Goal: Information Seeking & Learning: Learn about a topic

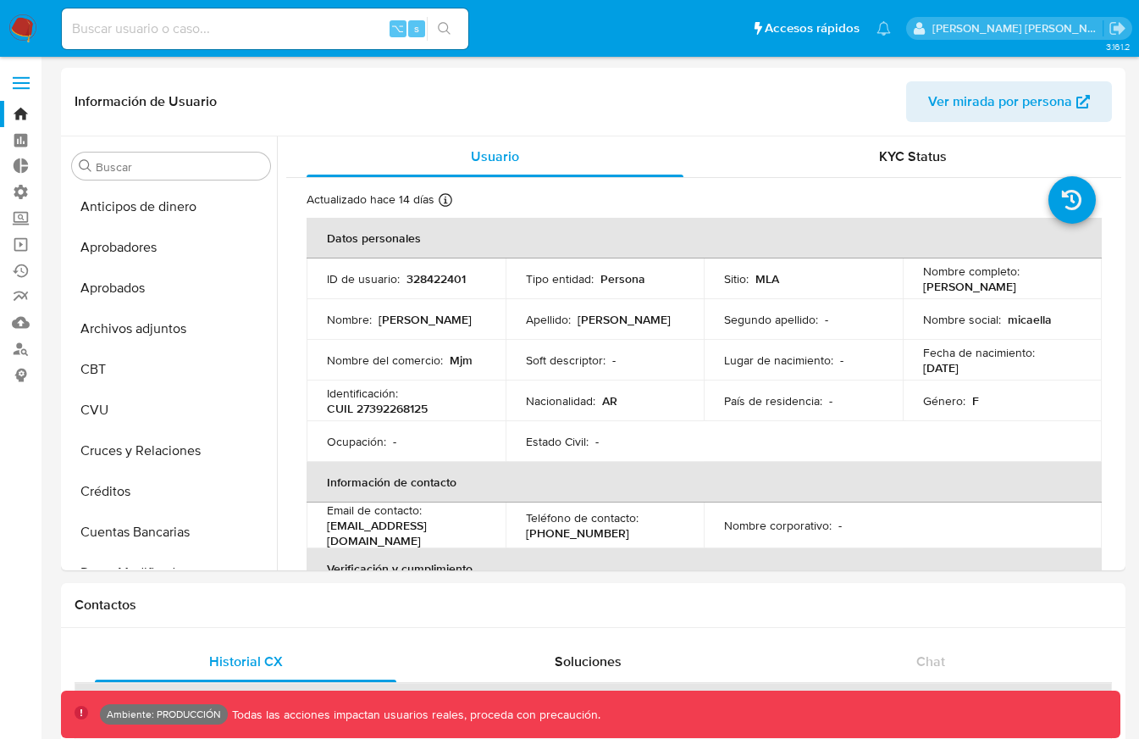
select select "10"
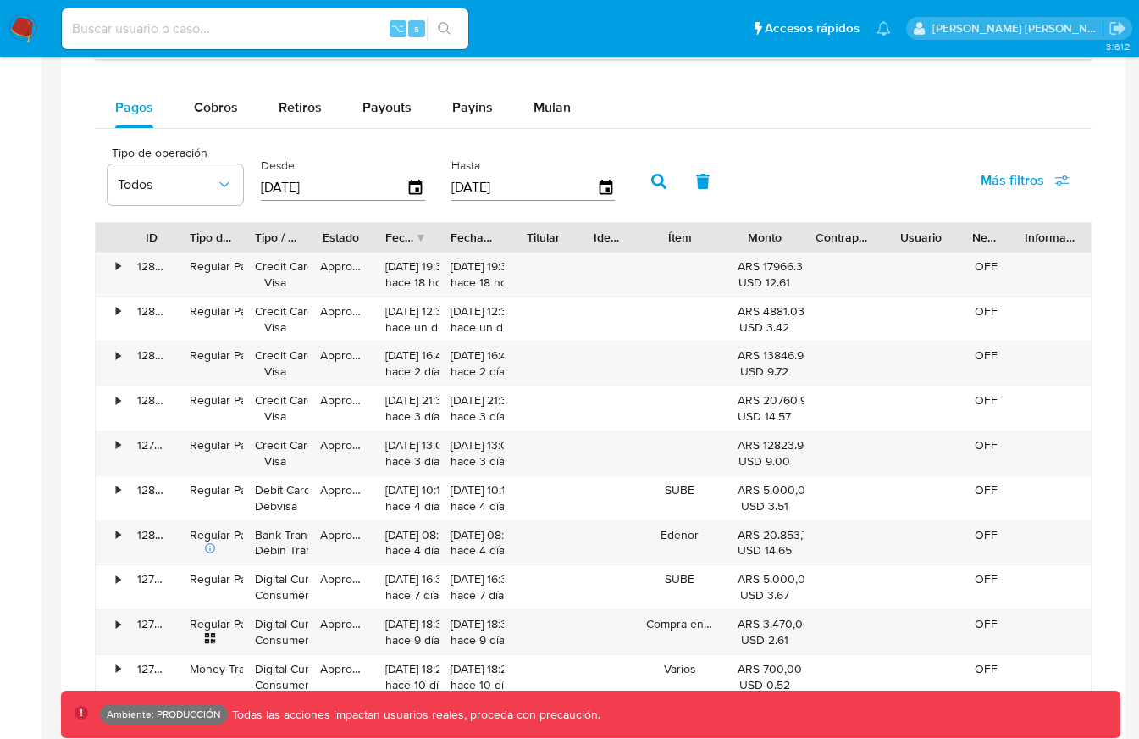
scroll to position [877, 0]
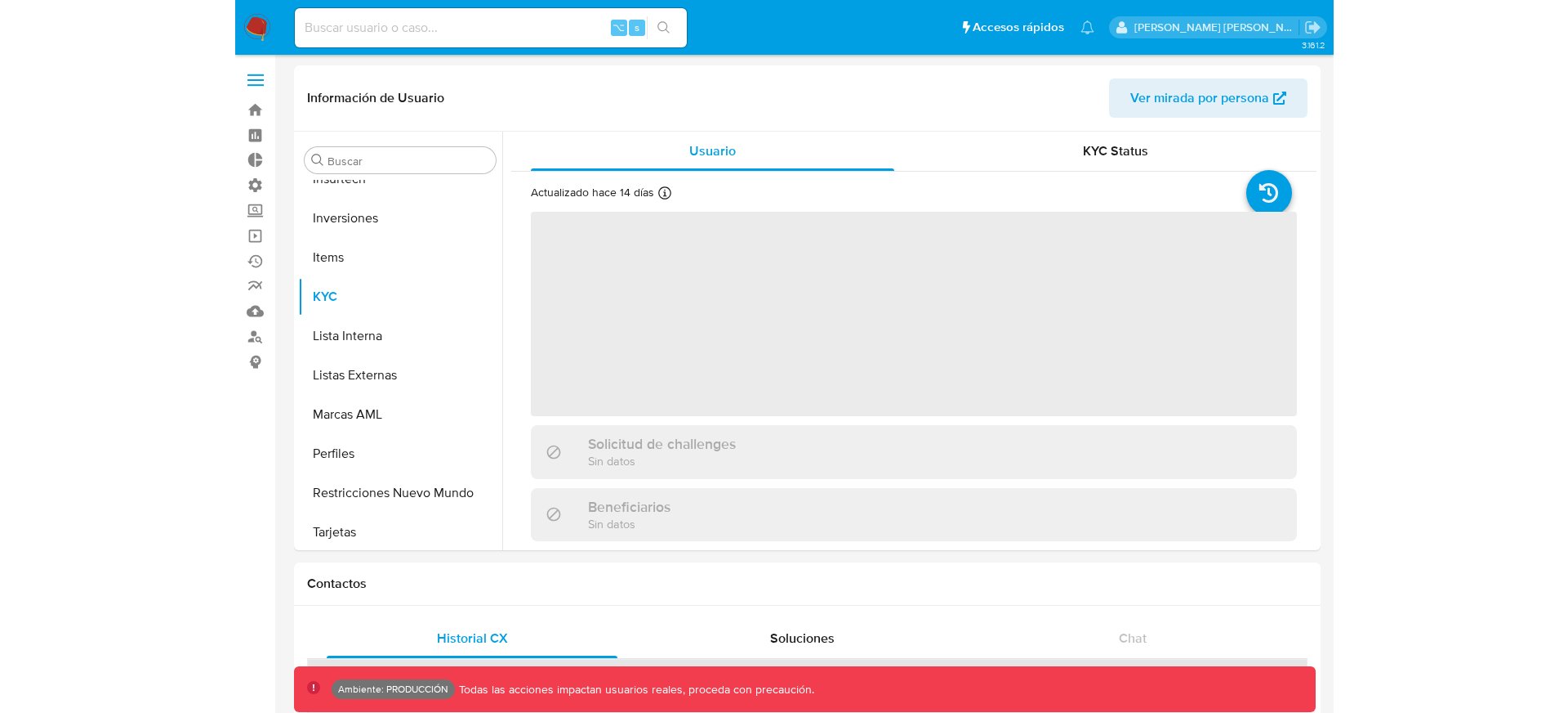
scroll to position [847, 0]
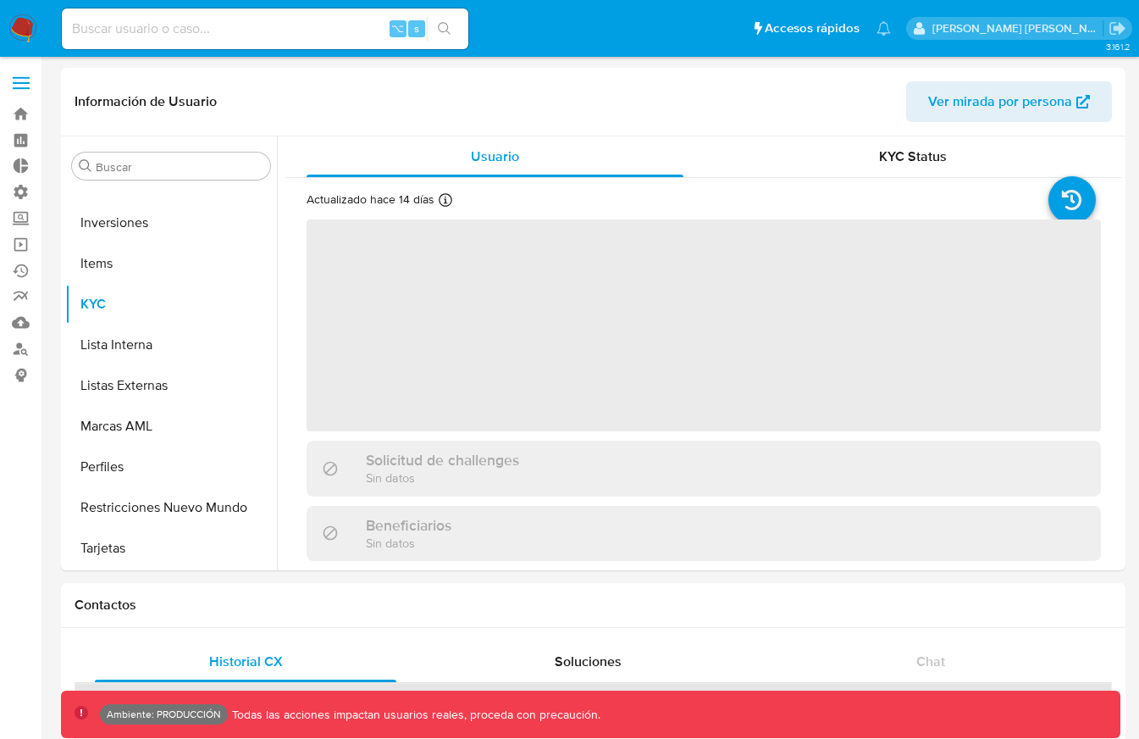
select select "10"
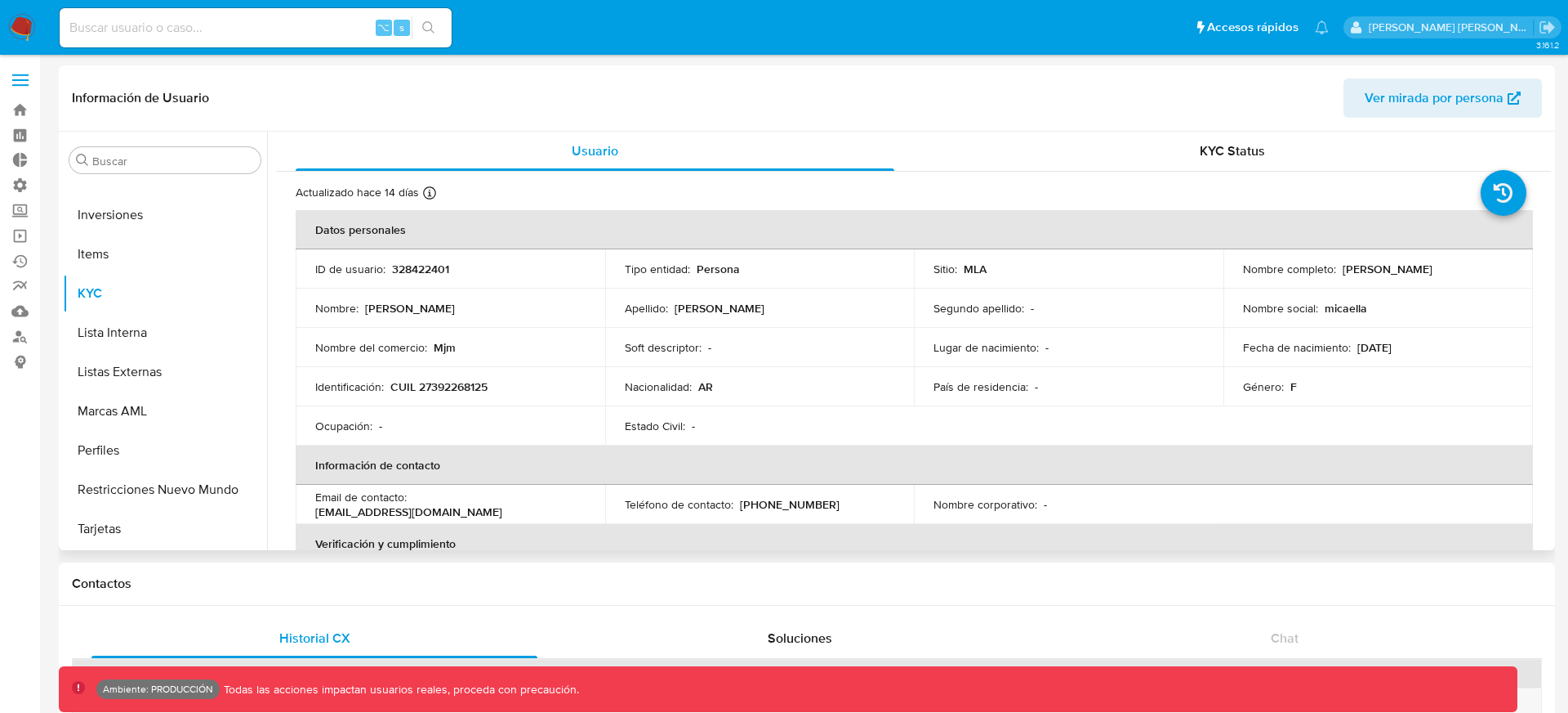
click at [1063, 281] on td "Sitio : MLA" at bounding box center [1068, 268] width 310 height 40
click at [1097, 356] on td "Fecha de nacimiento : 28/11/1995" at bounding box center [1378, 347] width 310 height 40
click at [1097, 355] on td "Fecha de nacimiento : 28/11/1995" at bounding box center [1378, 347] width 310 height 40
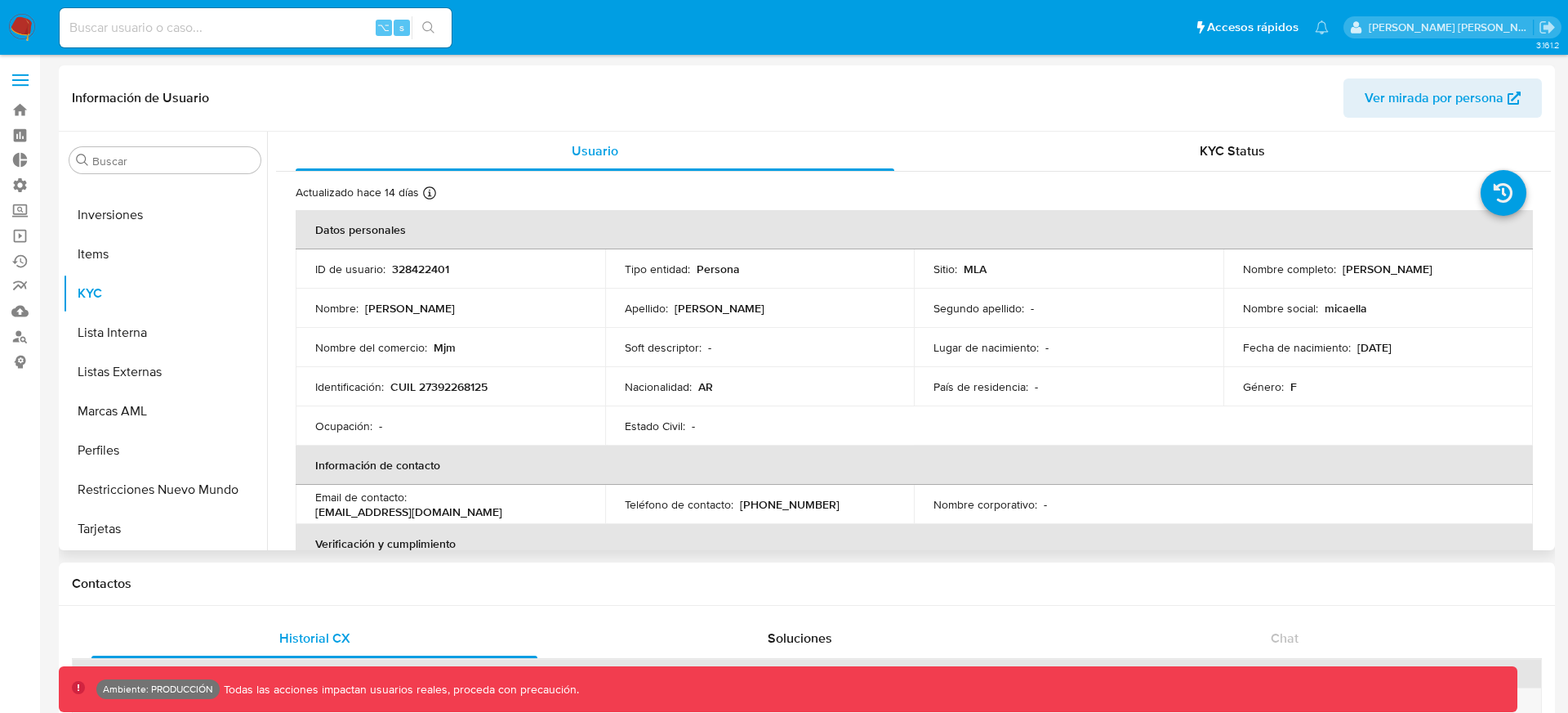
click at [1097, 343] on p "28/11/1995" at bounding box center [1375, 346] width 35 height 14
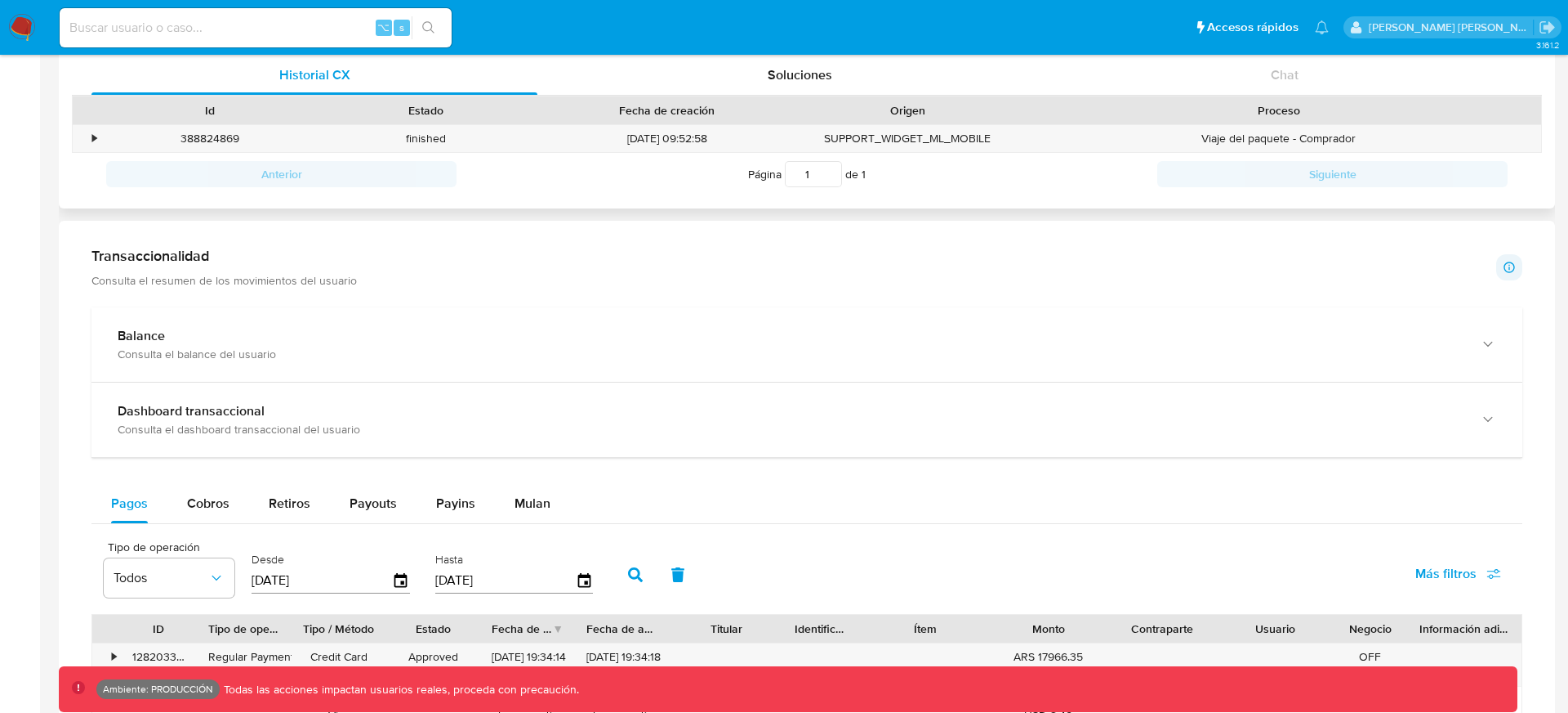
scroll to position [605, 0]
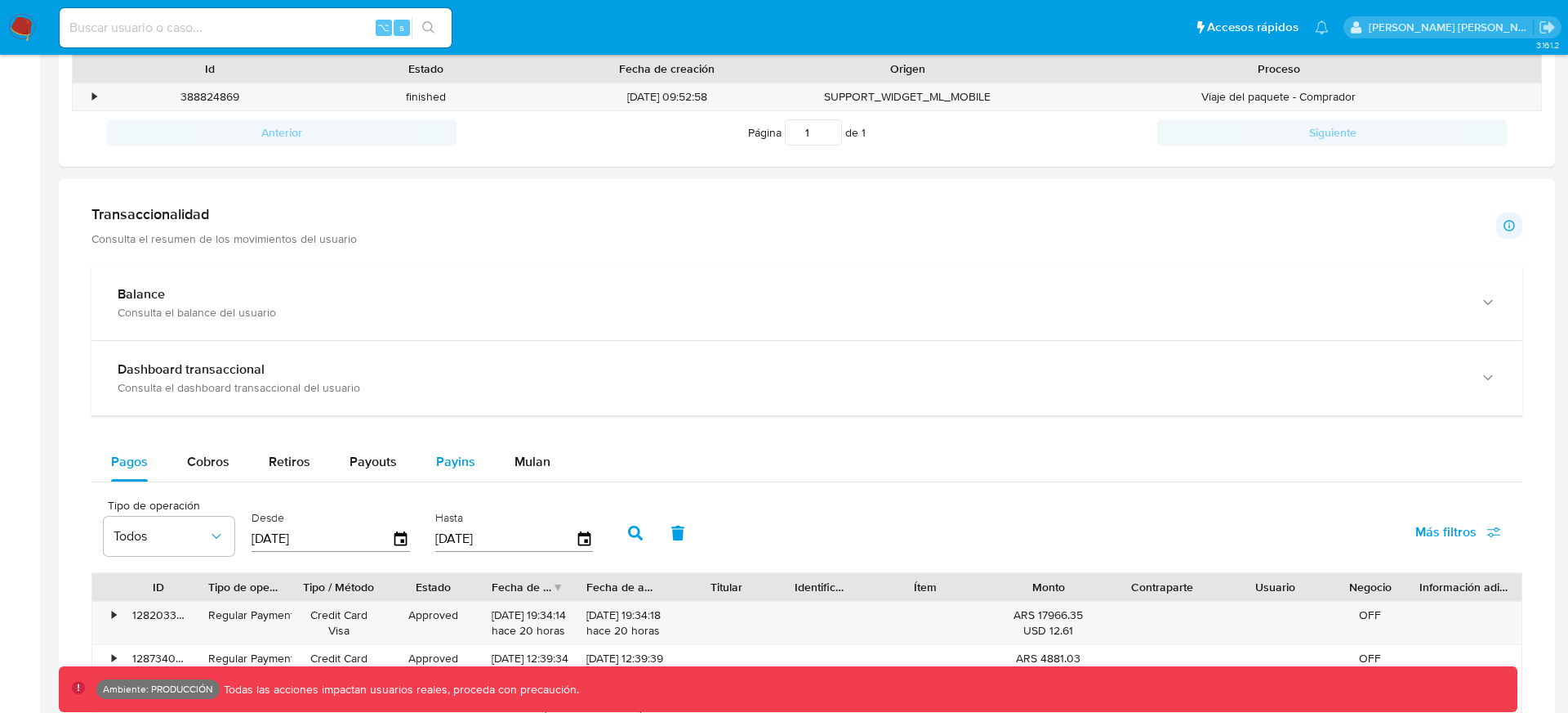
click at [444, 465] on span "Payins" at bounding box center [455, 460] width 40 height 18
select select "10"
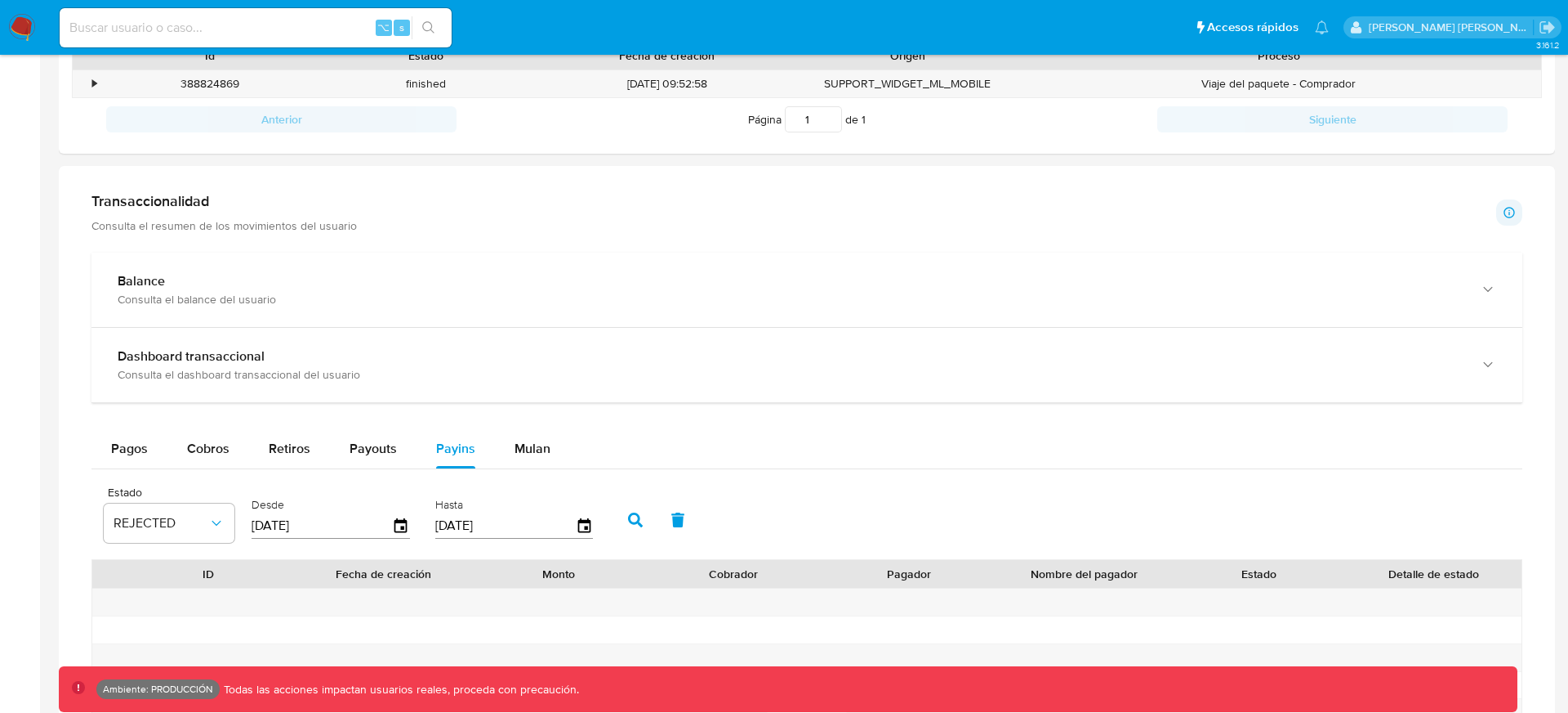
scroll to position [582, 0]
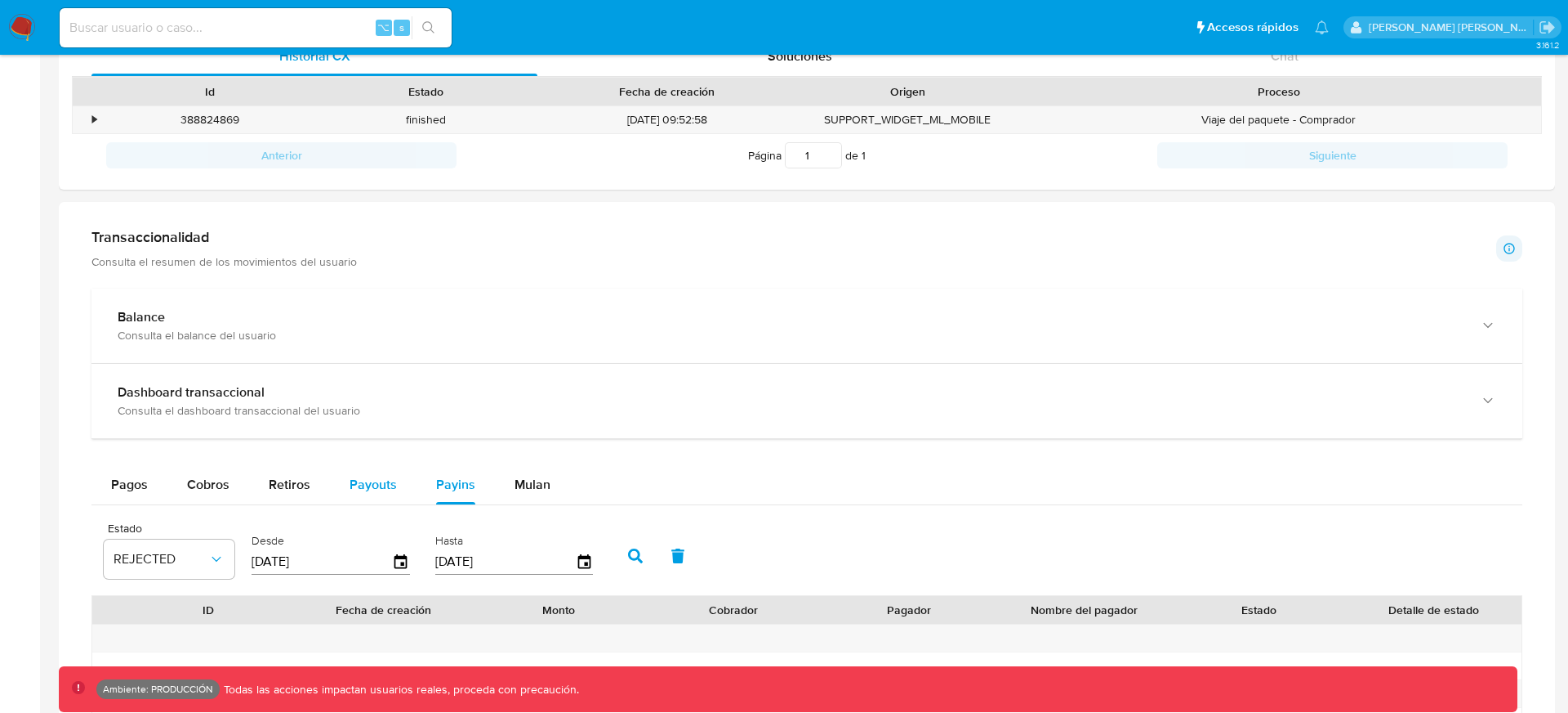
click at [369, 481] on span "Payouts" at bounding box center [373, 483] width 47 height 18
select select "10"
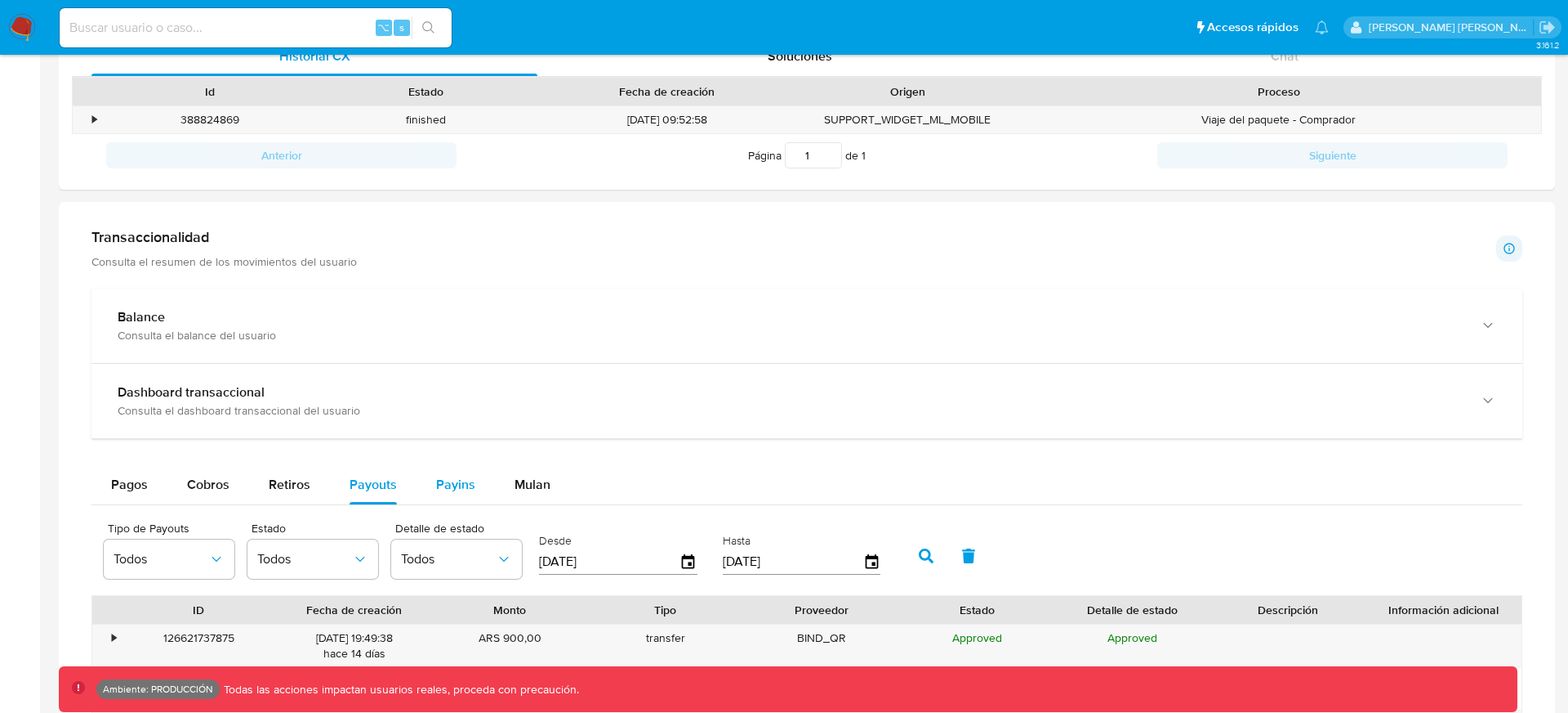
click at [440, 482] on span "Payins" at bounding box center [455, 483] width 40 height 18
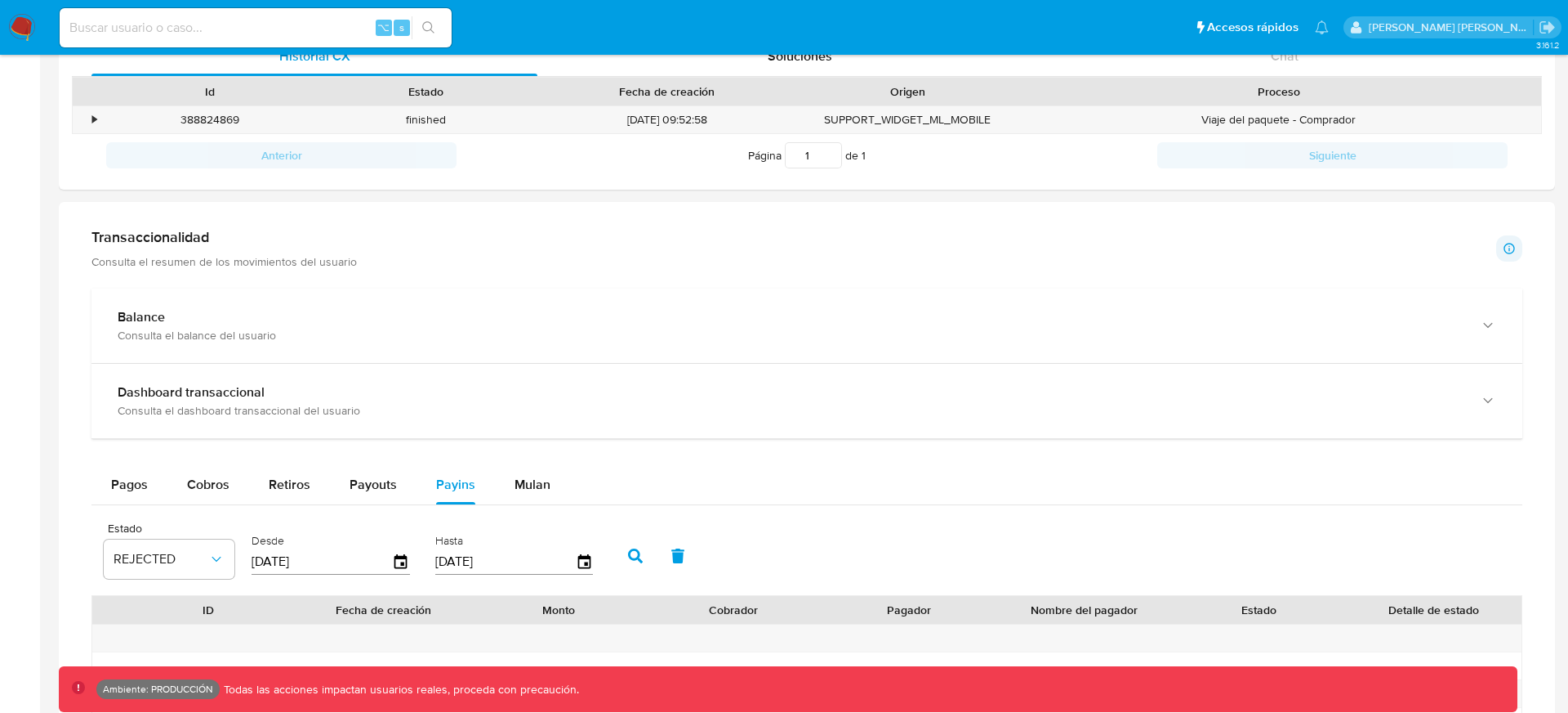
click at [584, 440] on div "Balance Consulta el balance del usuario Dashboard transaccional Consulta el das…" at bounding box center [807, 617] width 1431 height 657
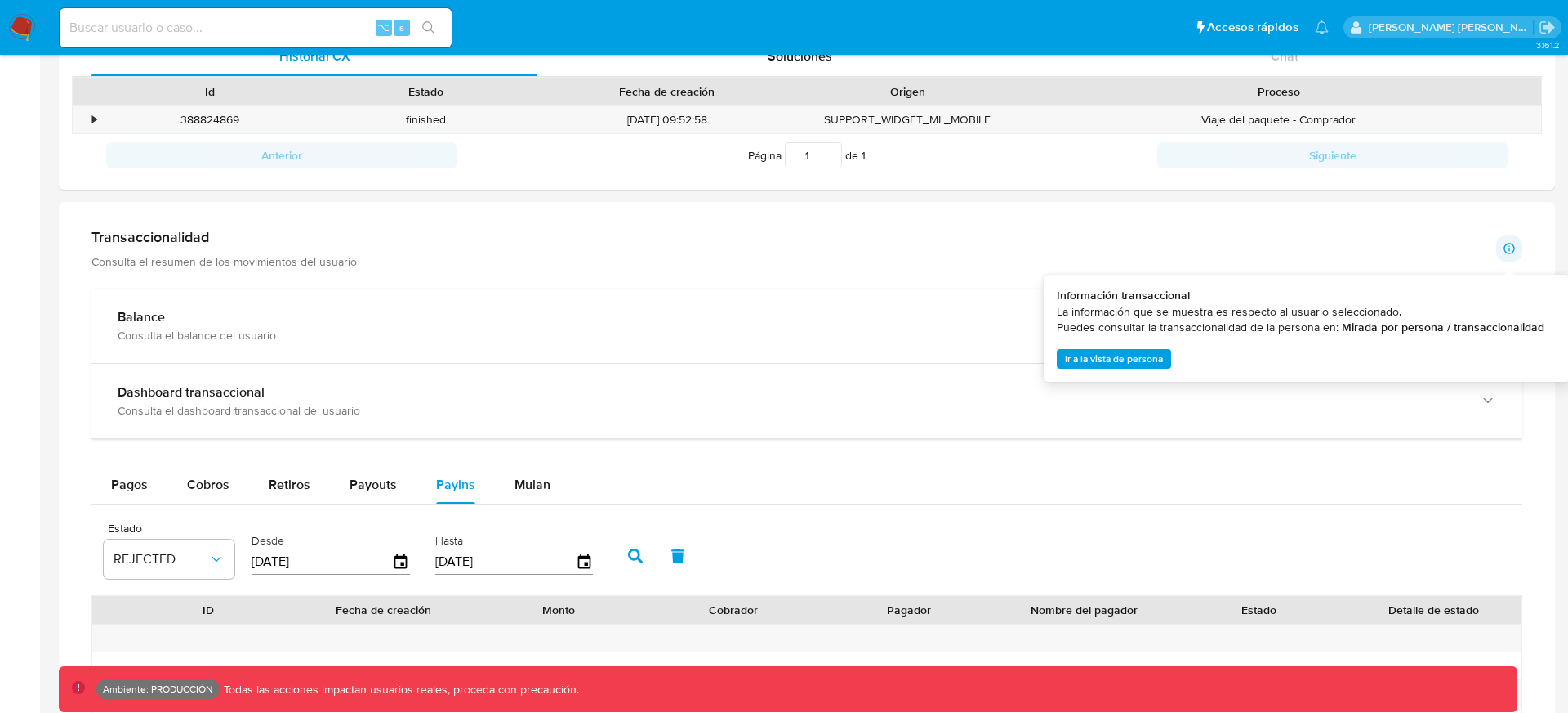
click at [1097, 357] on span "Ir a la vista de persona" at bounding box center [1115, 358] width 98 height 16
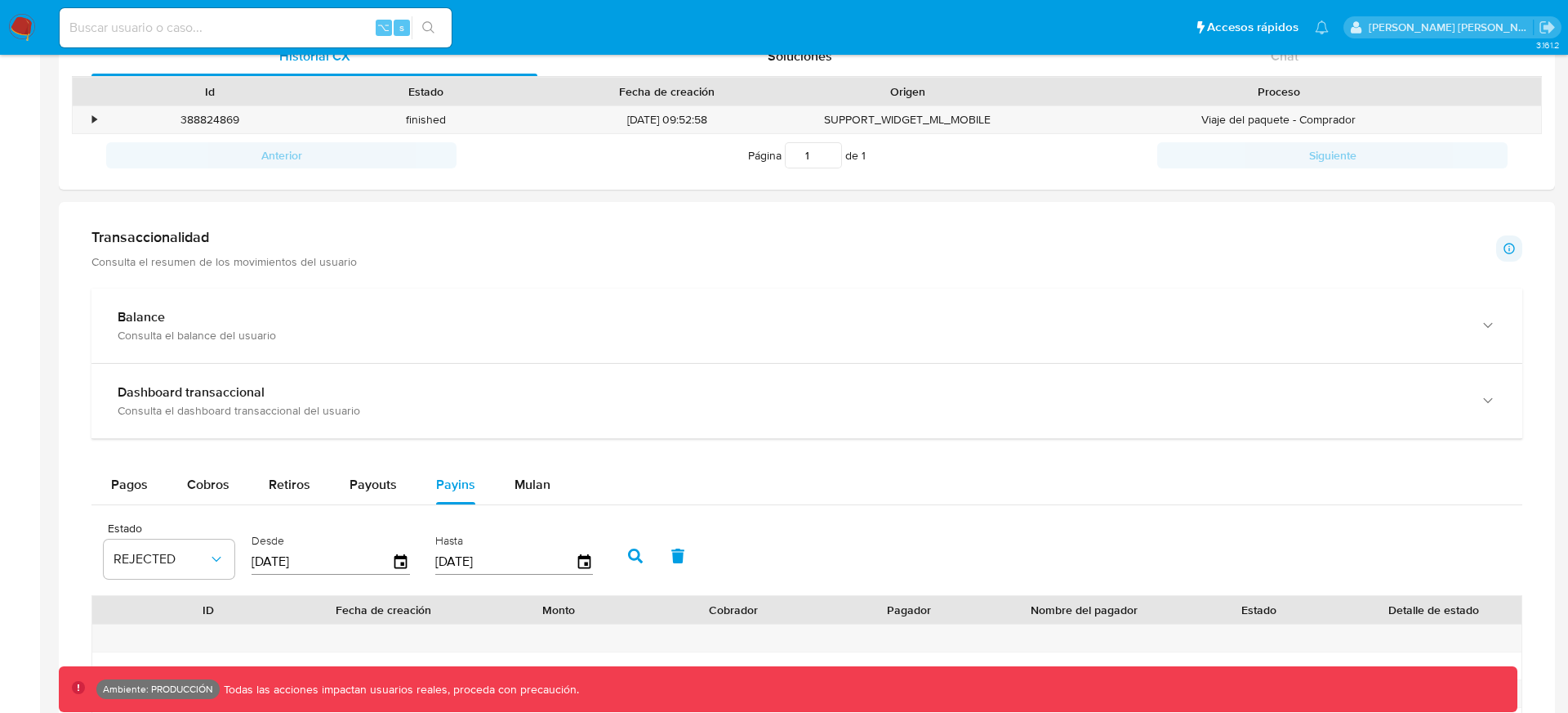
click at [1097, 220] on div "Transaccionalidad Consulta el resumen de los movimientos del usuario Informació…" at bounding box center [807, 587] width 1471 height 744
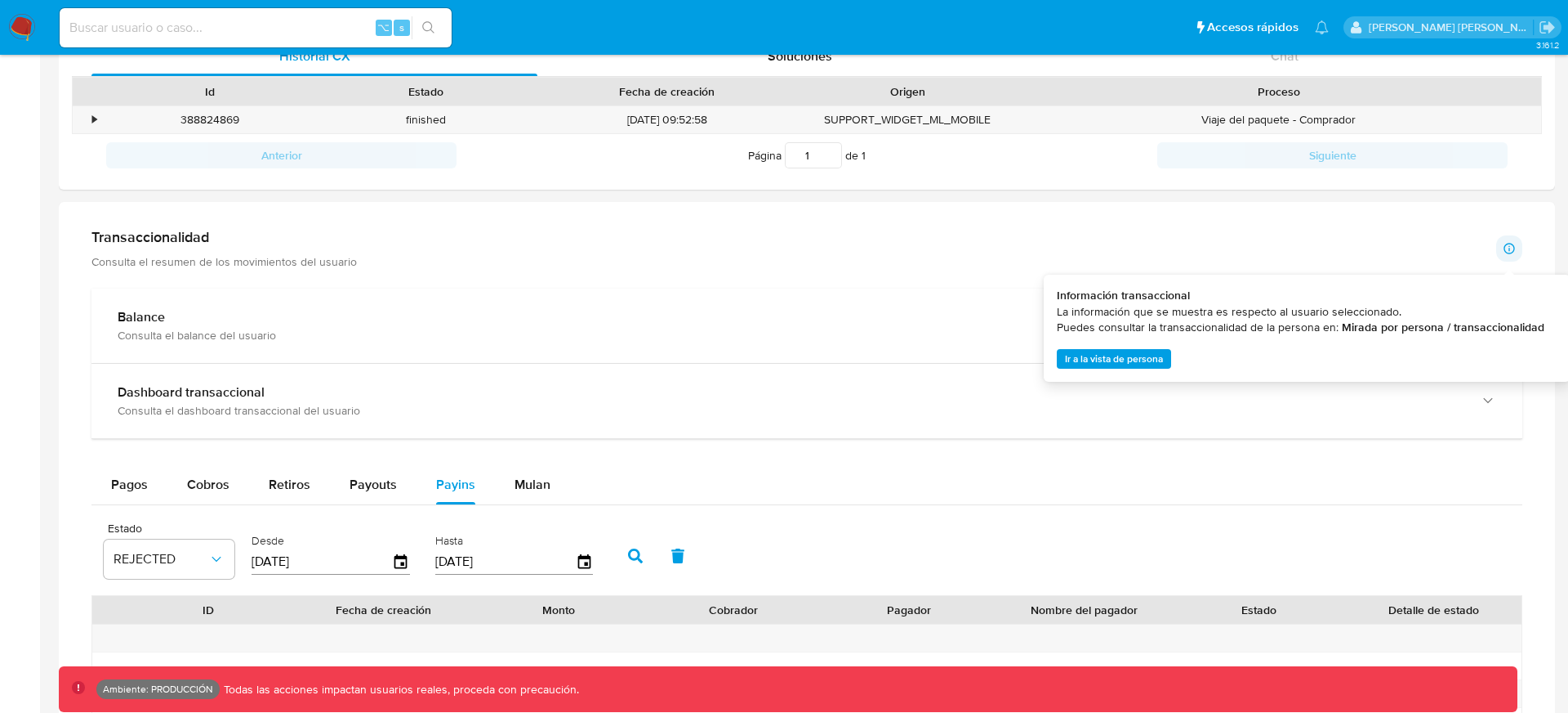
click at [1097, 359] on span "Ir a la vista de persona" at bounding box center [1115, 358] width 98 height 16
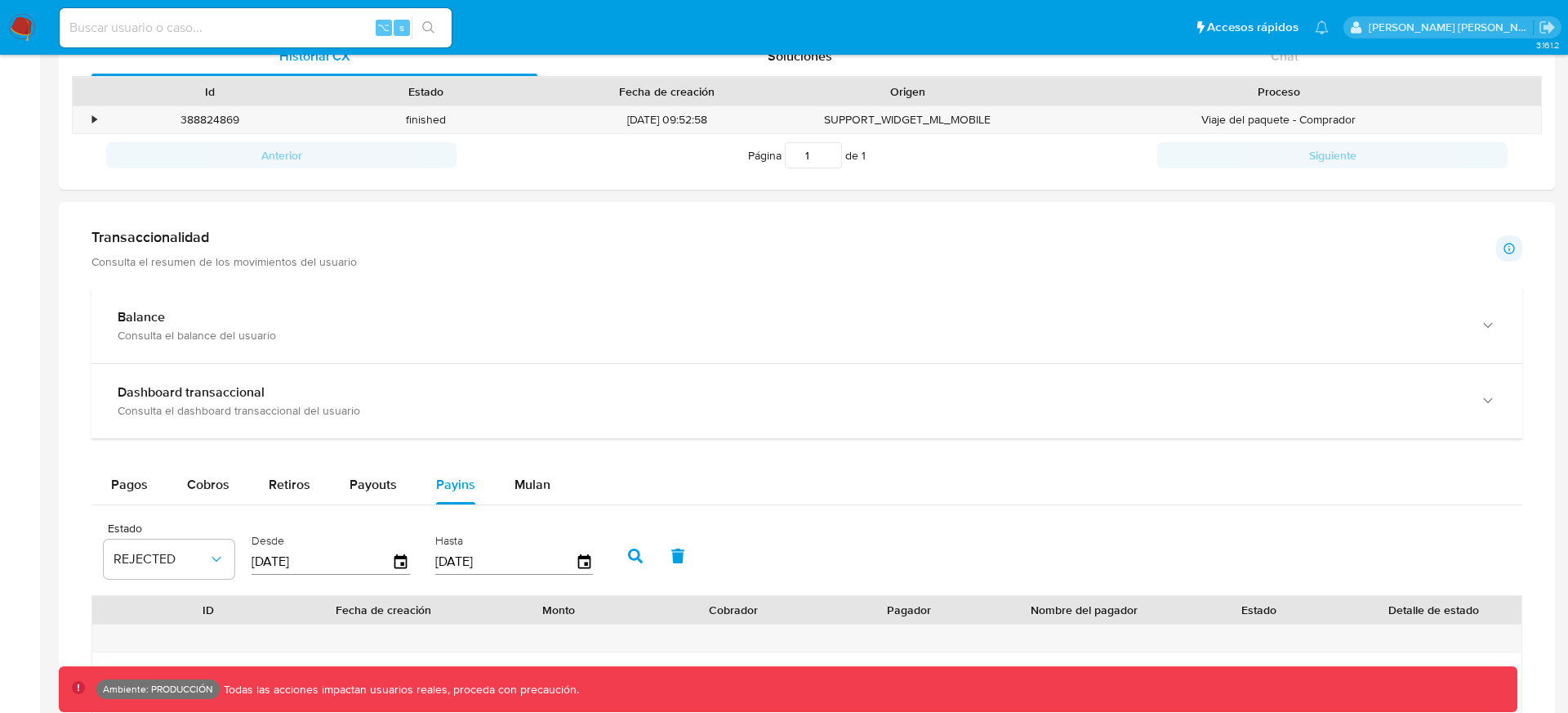
click at [1097, 237] on div "Transaccionalidad Consulta el resumen de los movimientos del usuario Informació…" at bounding box center [807, 248] width 1431 height 41
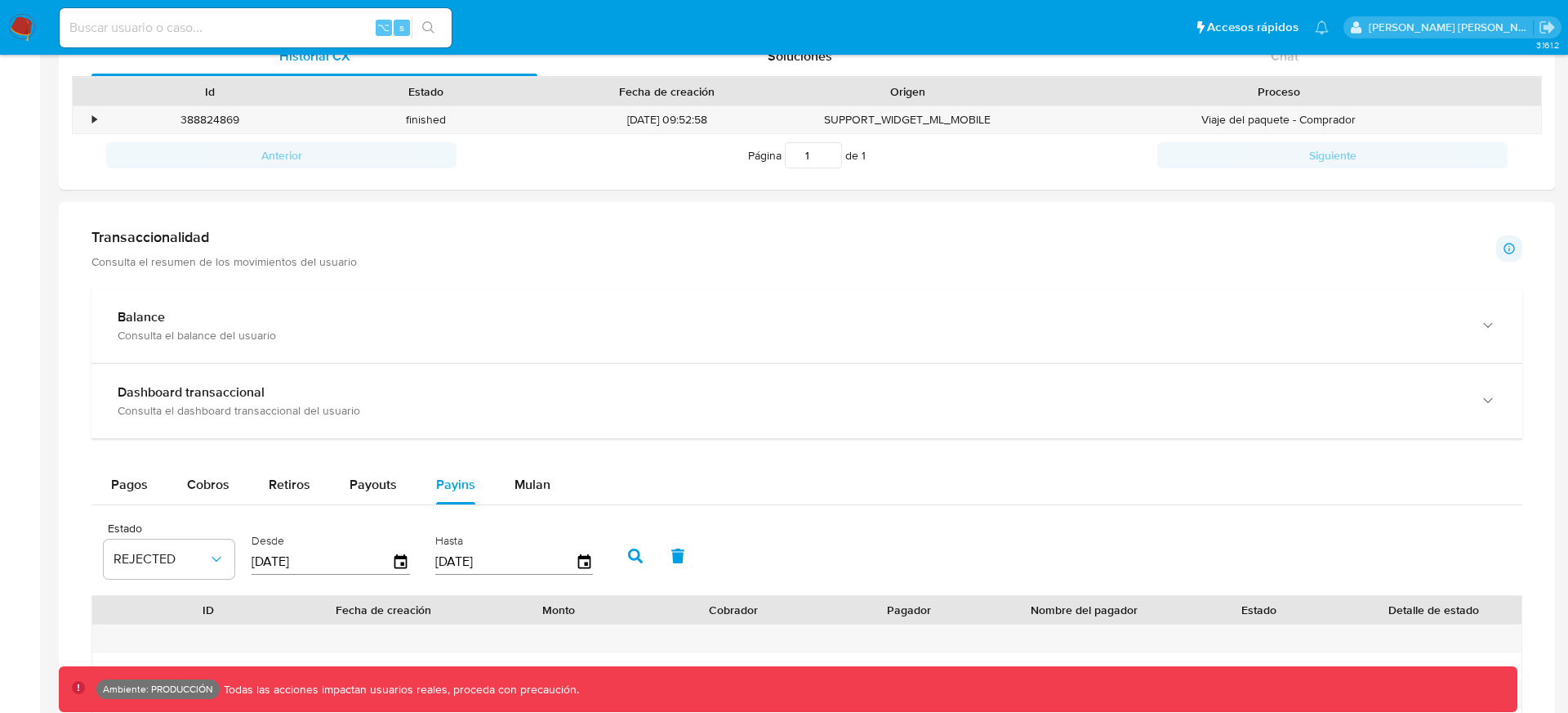
click at [1097, 237] on div "Transaccionalidad Consulta el resumen de los movimientos del usuario Informació…" at bounding box center [807, 248] width 1431 height 41
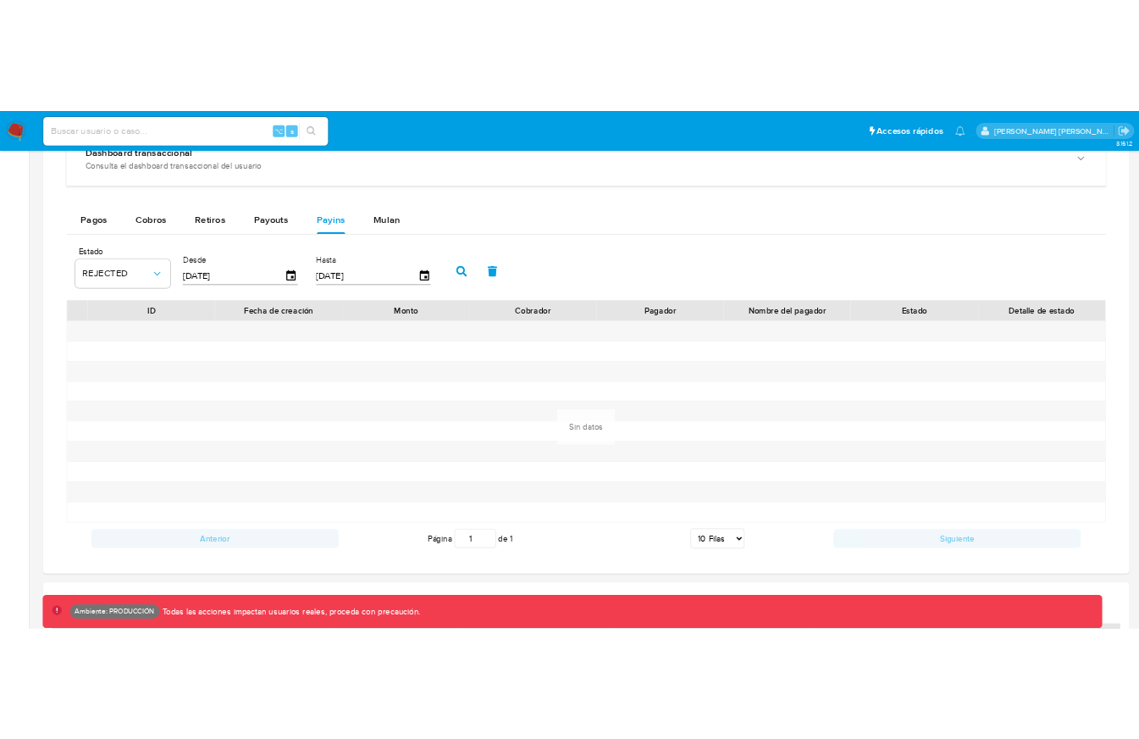
scroll to position [911, 0]
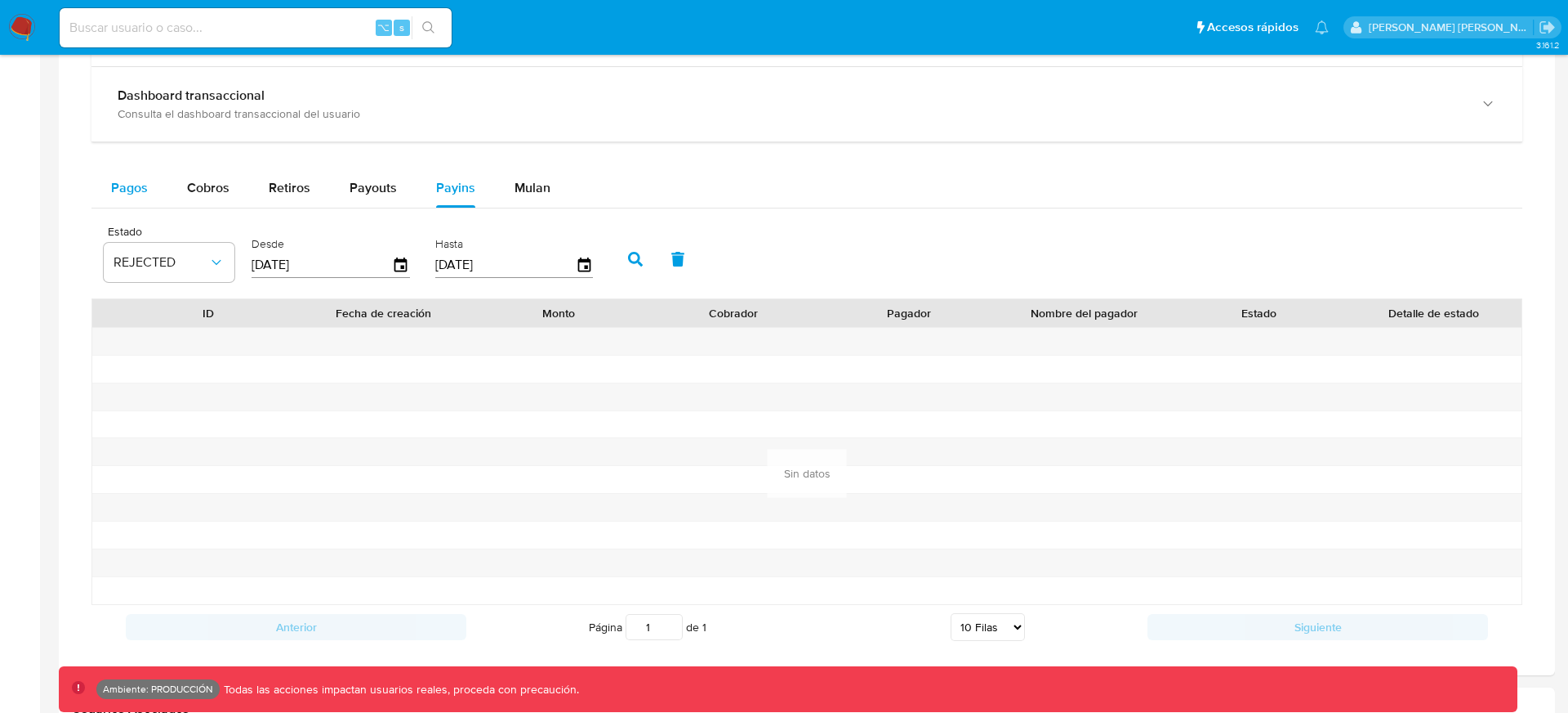
click at [139, 172] on div "Pagos" at bounding box center [129, 187] width 37 height 40
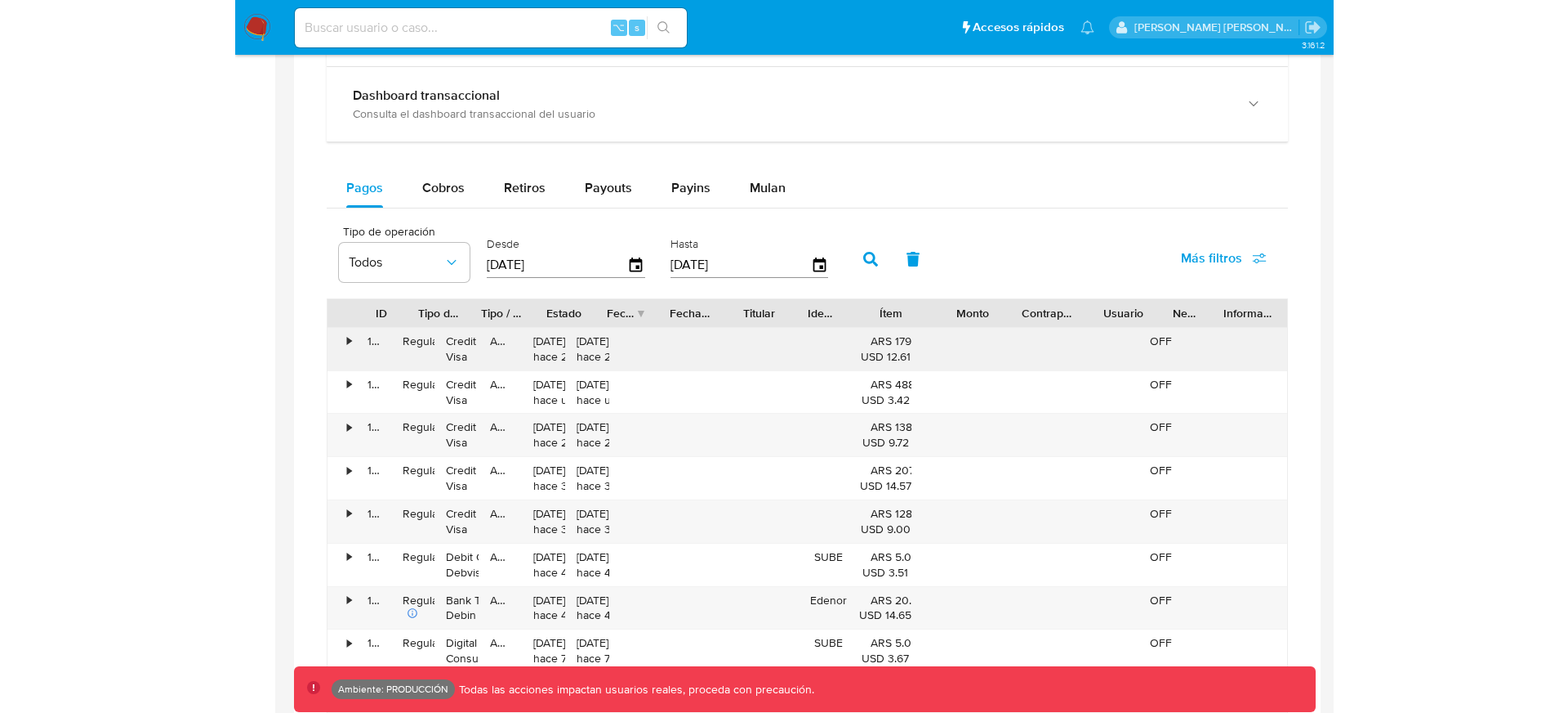
scroll to position [542, 0]
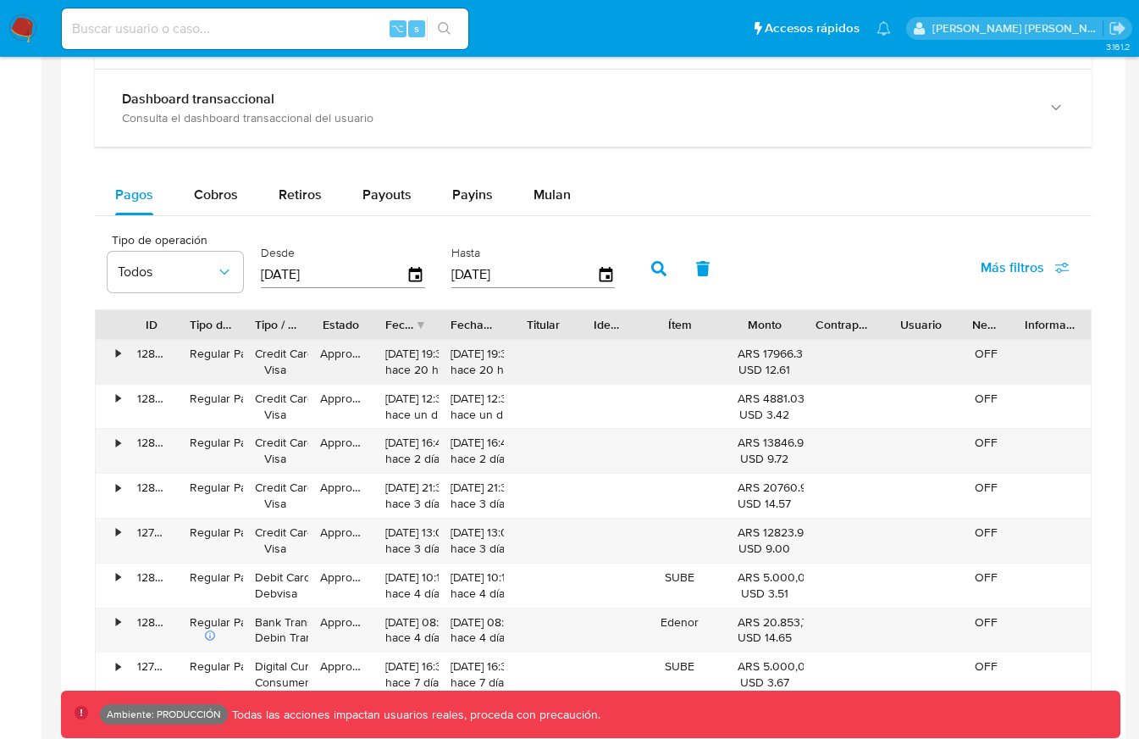
click at [113, 350] on div "•" at bounding box center [111, 362] width 30 height 44
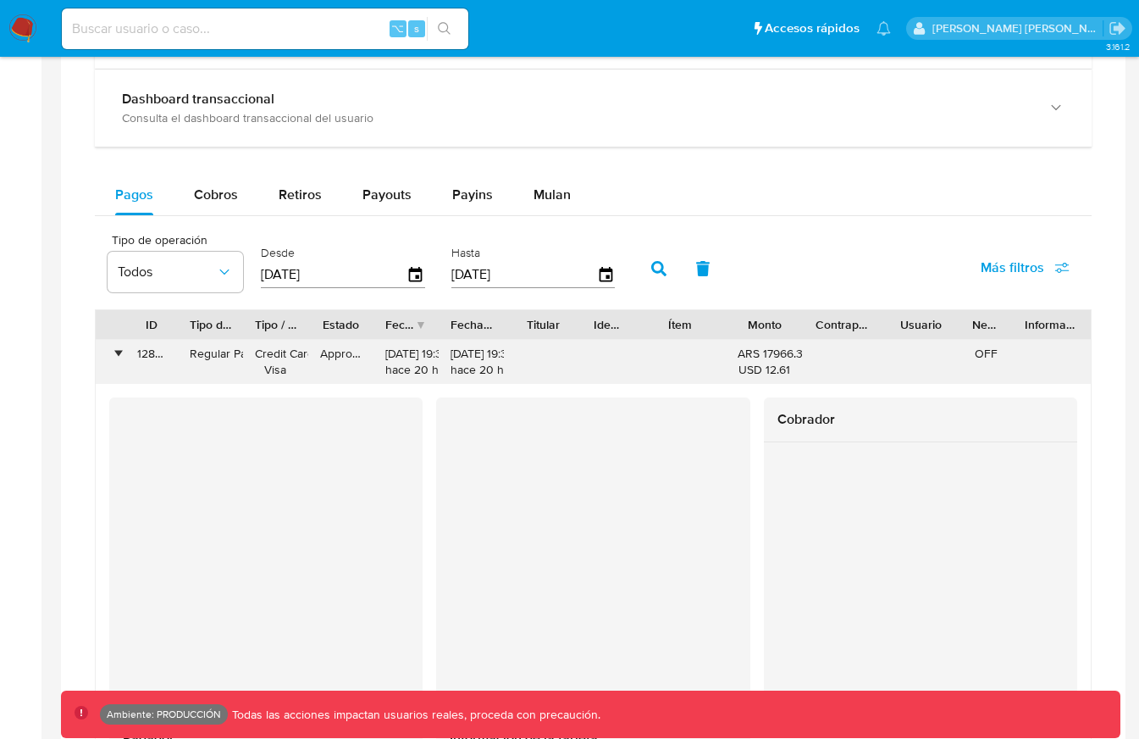
click at [118, 348] on div "•" at bounding box center [118, 354] width 4 height 16
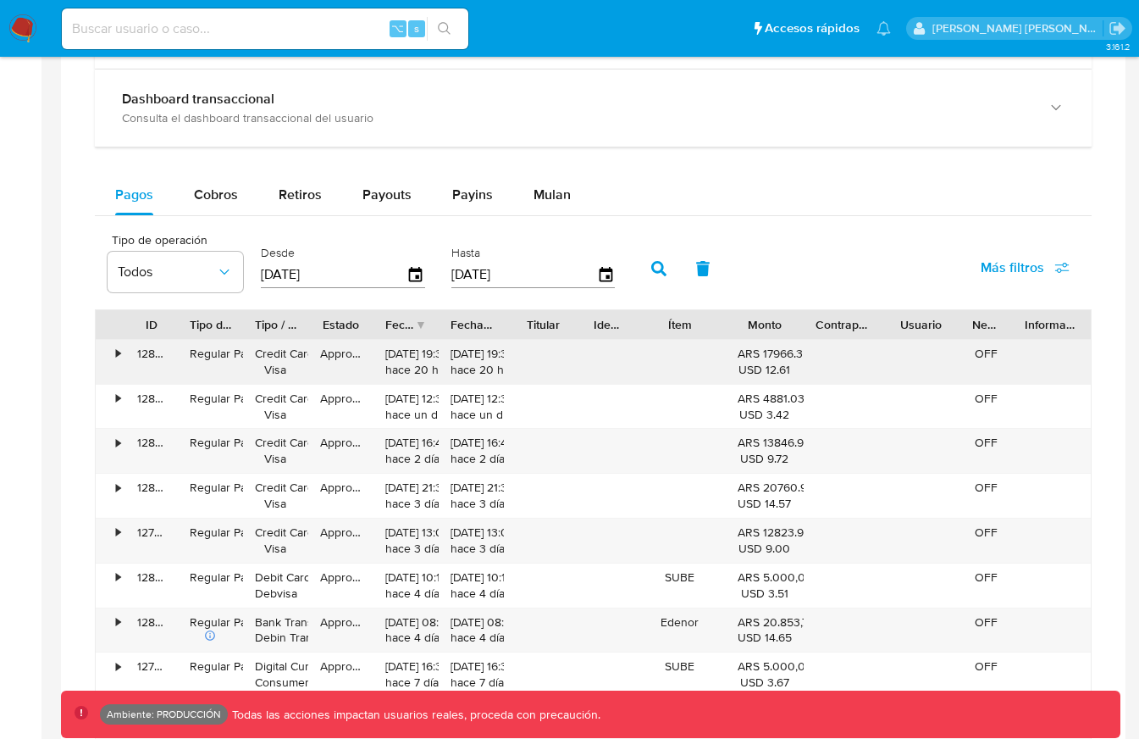
click at [118, 352] on div "•" at bounding box center [118, 354] width 4 height 16
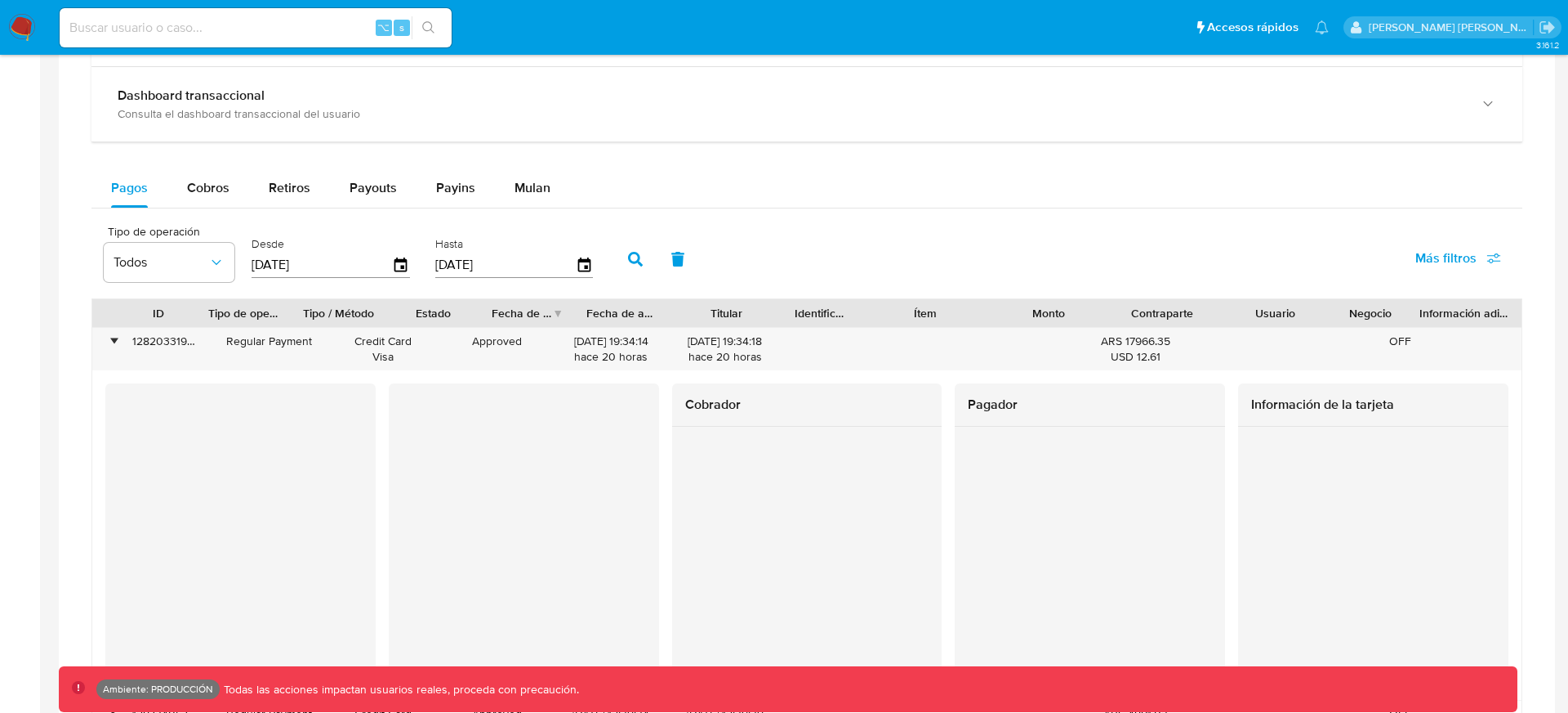
scroll to position [549, 0]
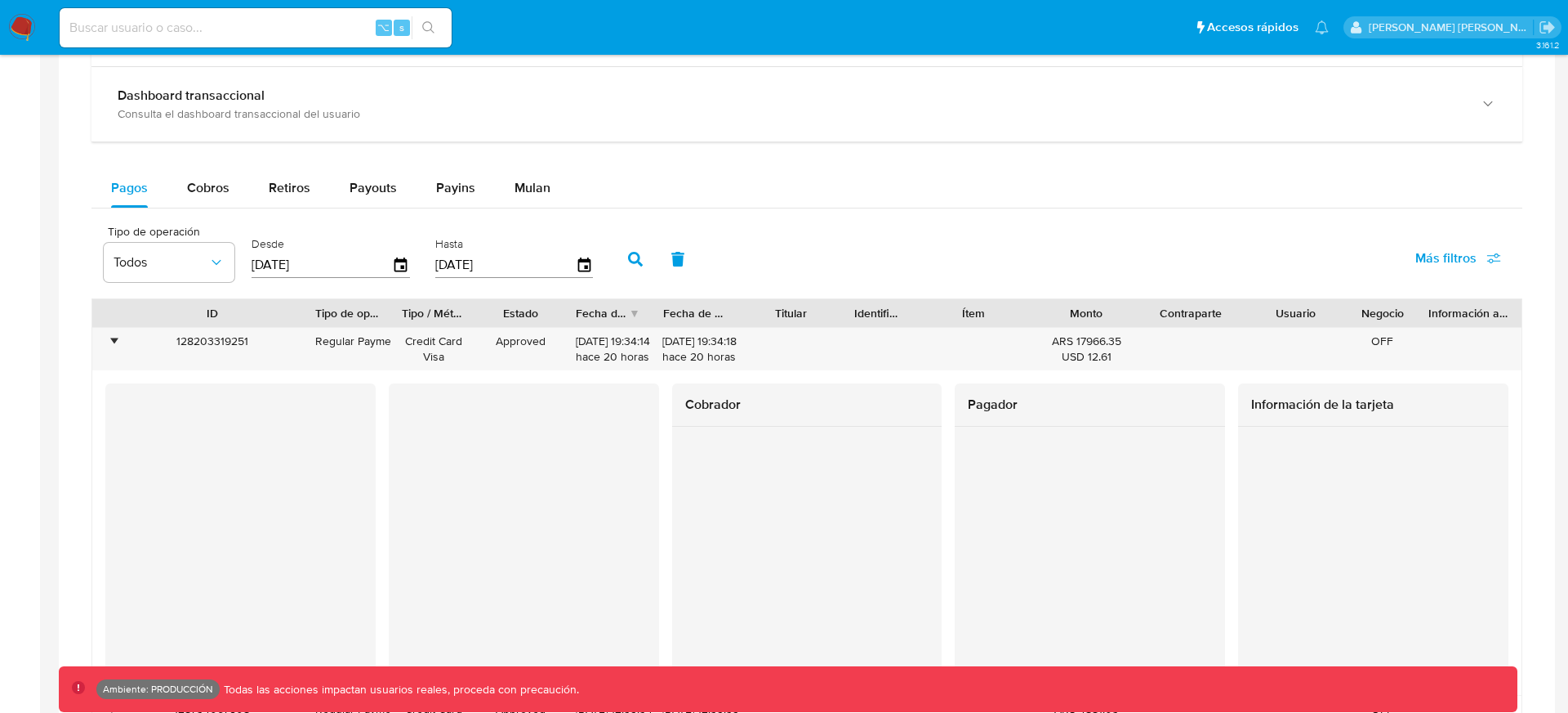
drag, startPoint x: 200, startPoint y: 310, endPoint x: 307, endPoint y: 317, distance: 107.2
click at [307, 317] on div at bounding box center [304, 313] width 29 height 28
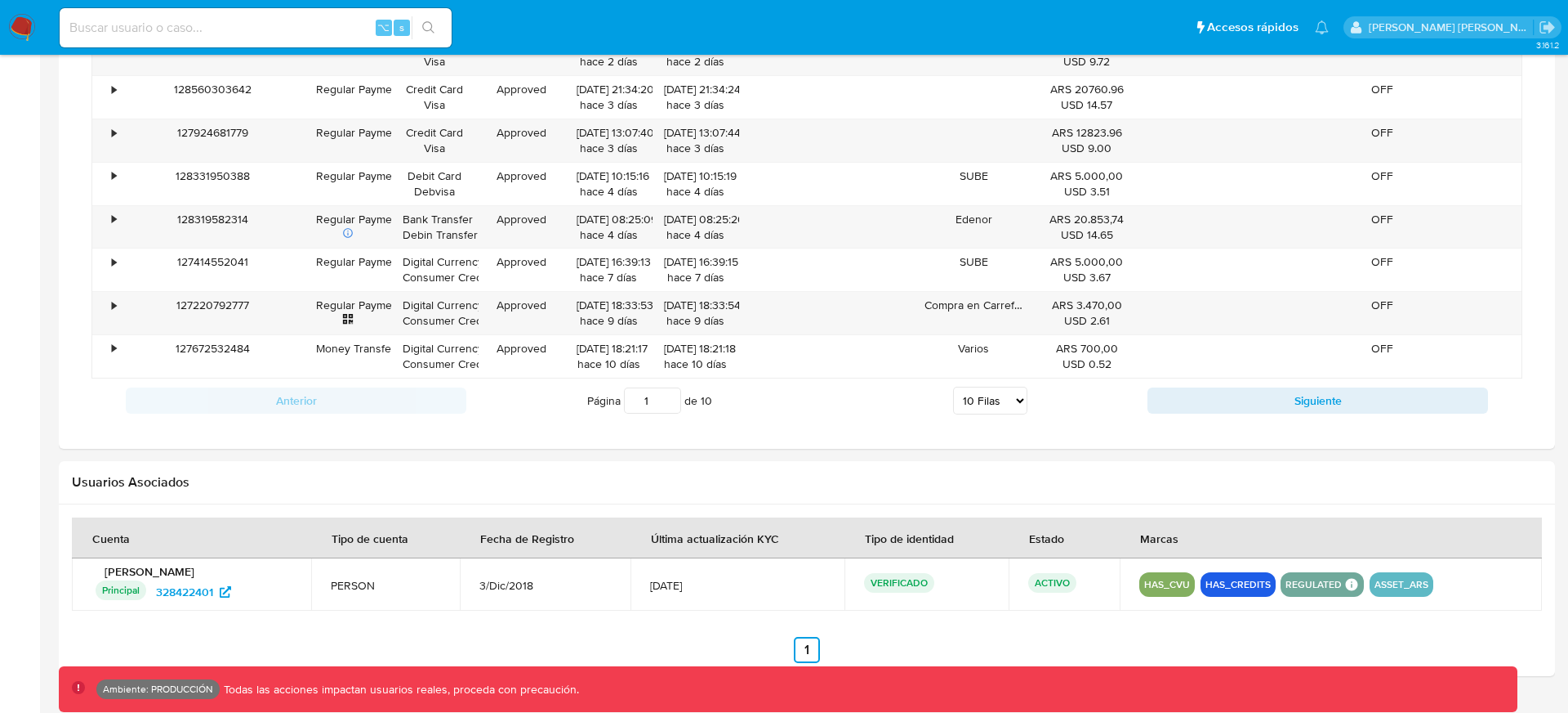
scroll to position [1563, 0]
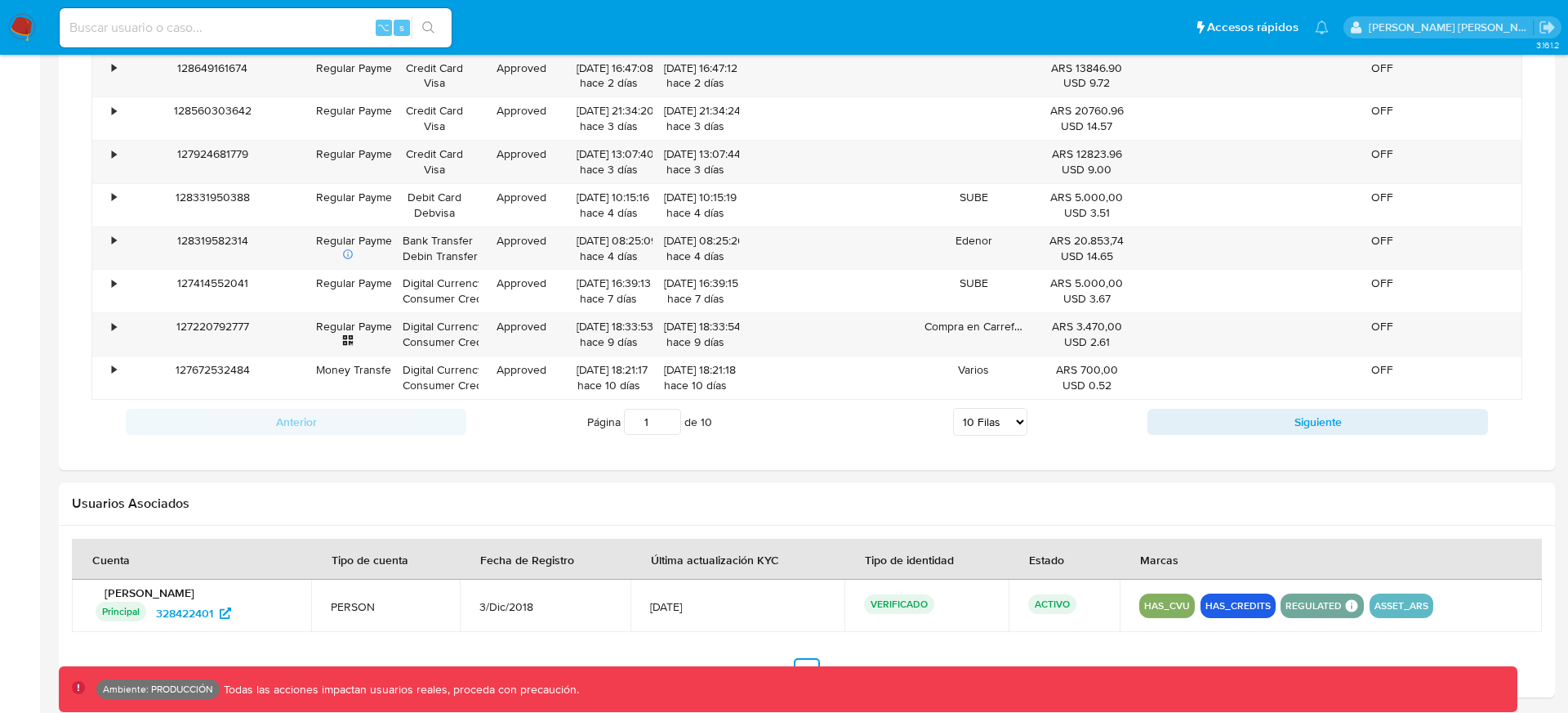
click at [999, 422] on select "5 Filas 10 Filas 20 Filas 25 Filas 50 Filas 100 Filas" at bounding box center [989, 422] width 74 height 28
select select "100"
click at [953, 408] on select "5 Filas 10 Filas 20 Filas 25 Filas 50 Filas 100 Filas" at bounding box center [989, 422] width 74 height 28
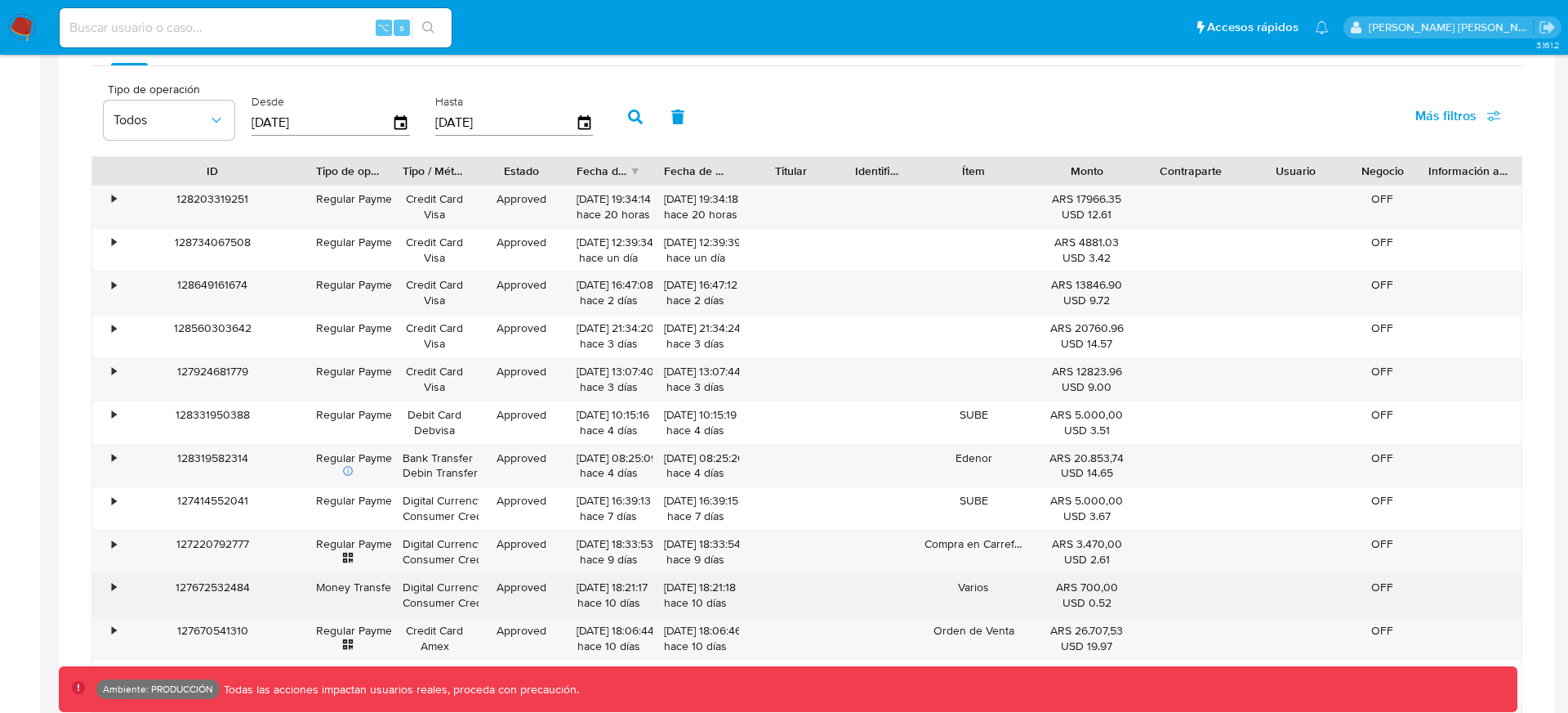
scroll to position [919, 0]
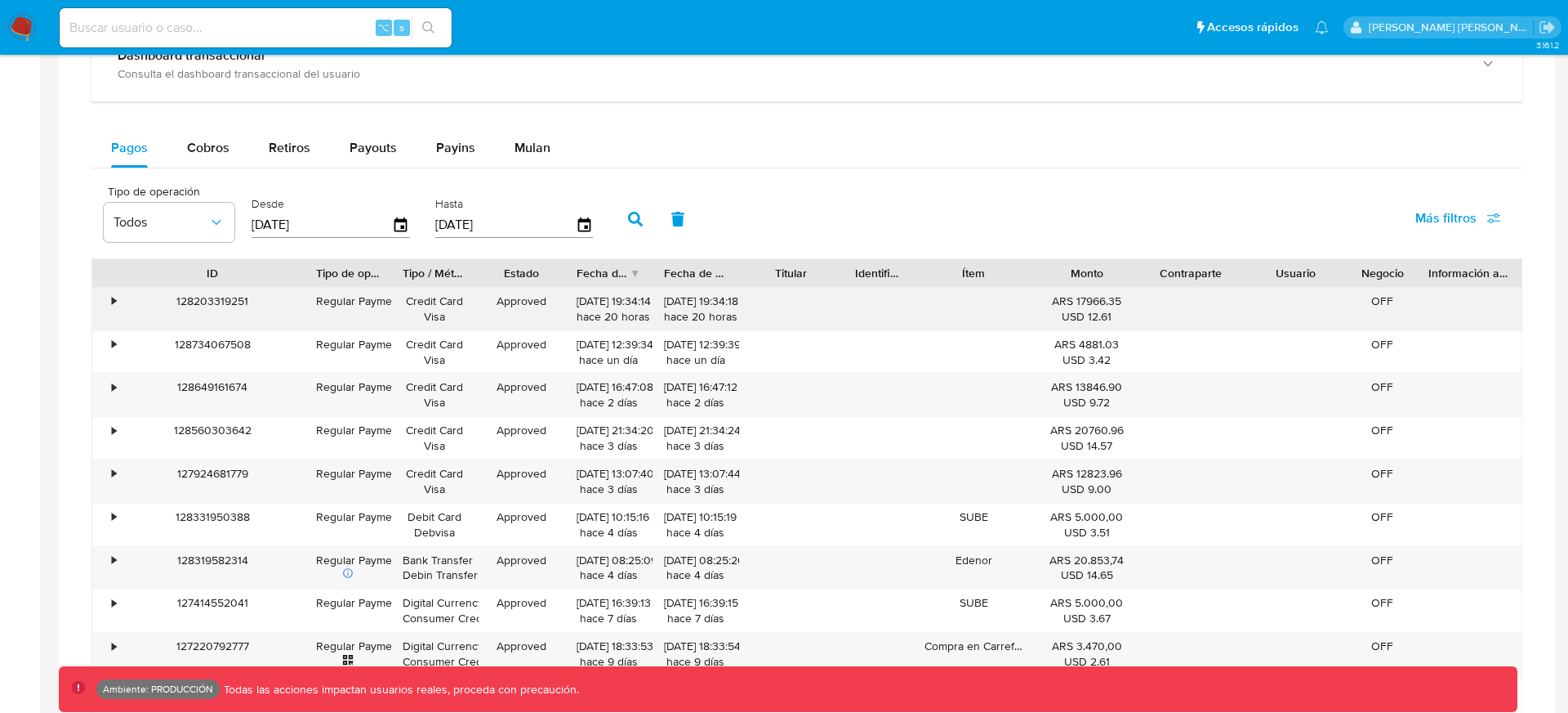
click at [266, 317] on div "128203319251" at bounding box center [212, 309] width 184 height 42
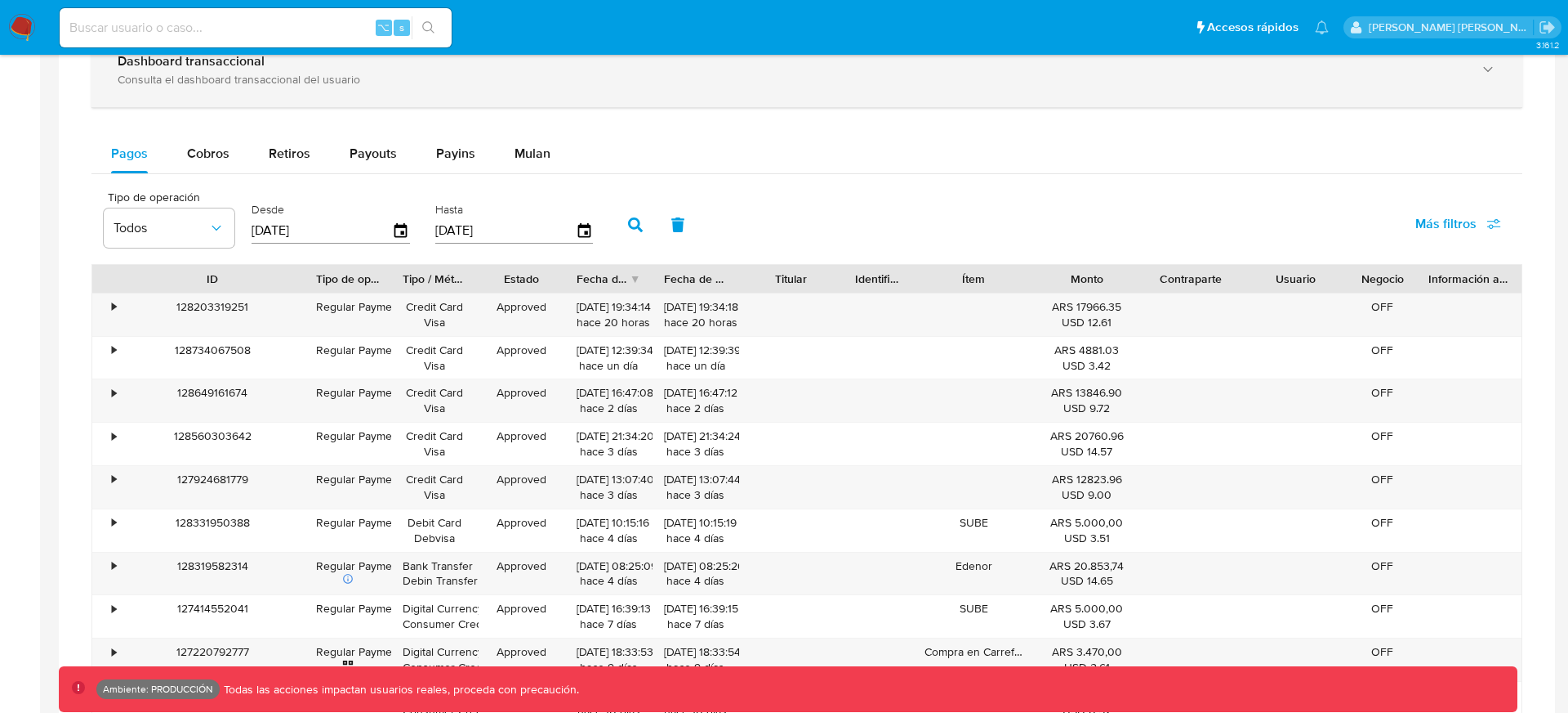
scroll to position [1028, 0]
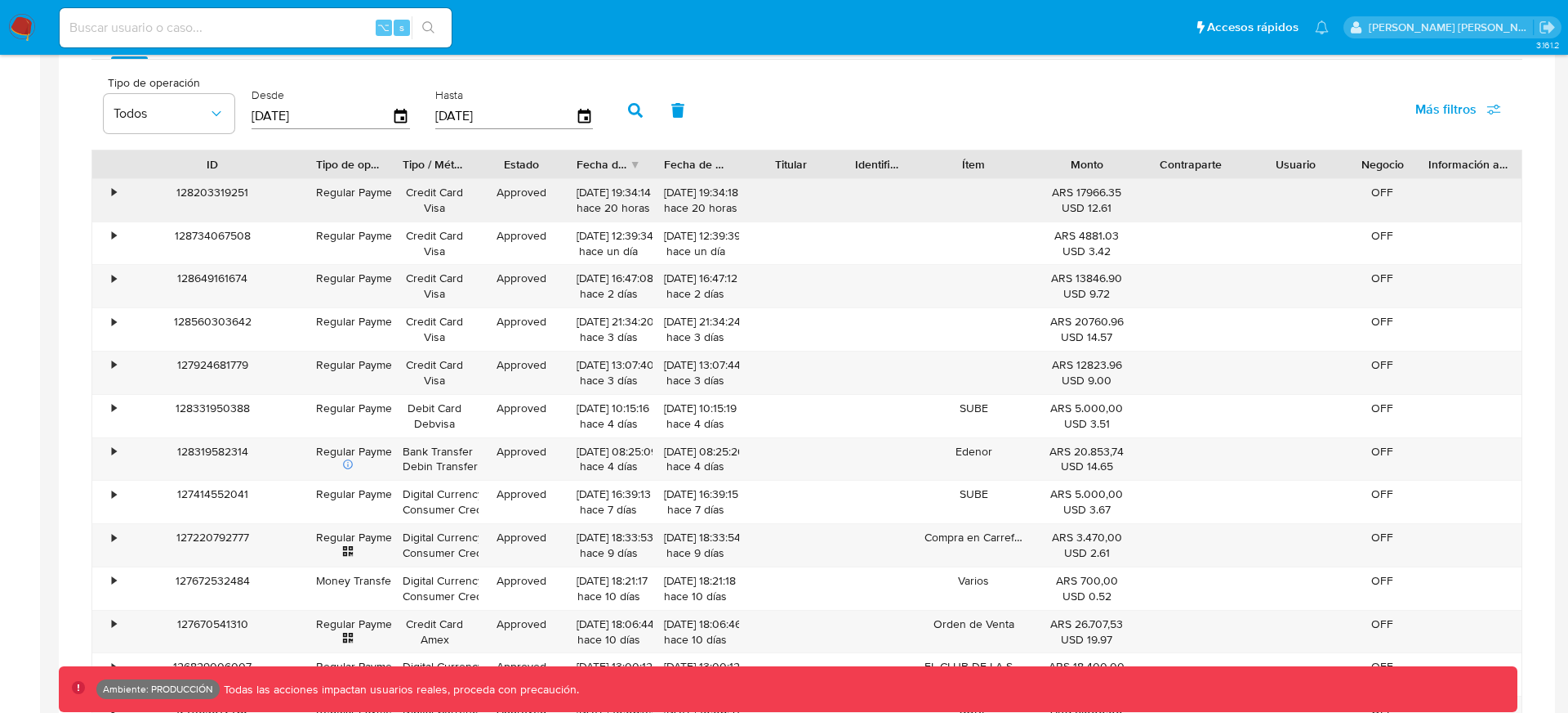
click at [223, 188] on div "128203319251" at bounding box center [212, 200] width 184 height 42
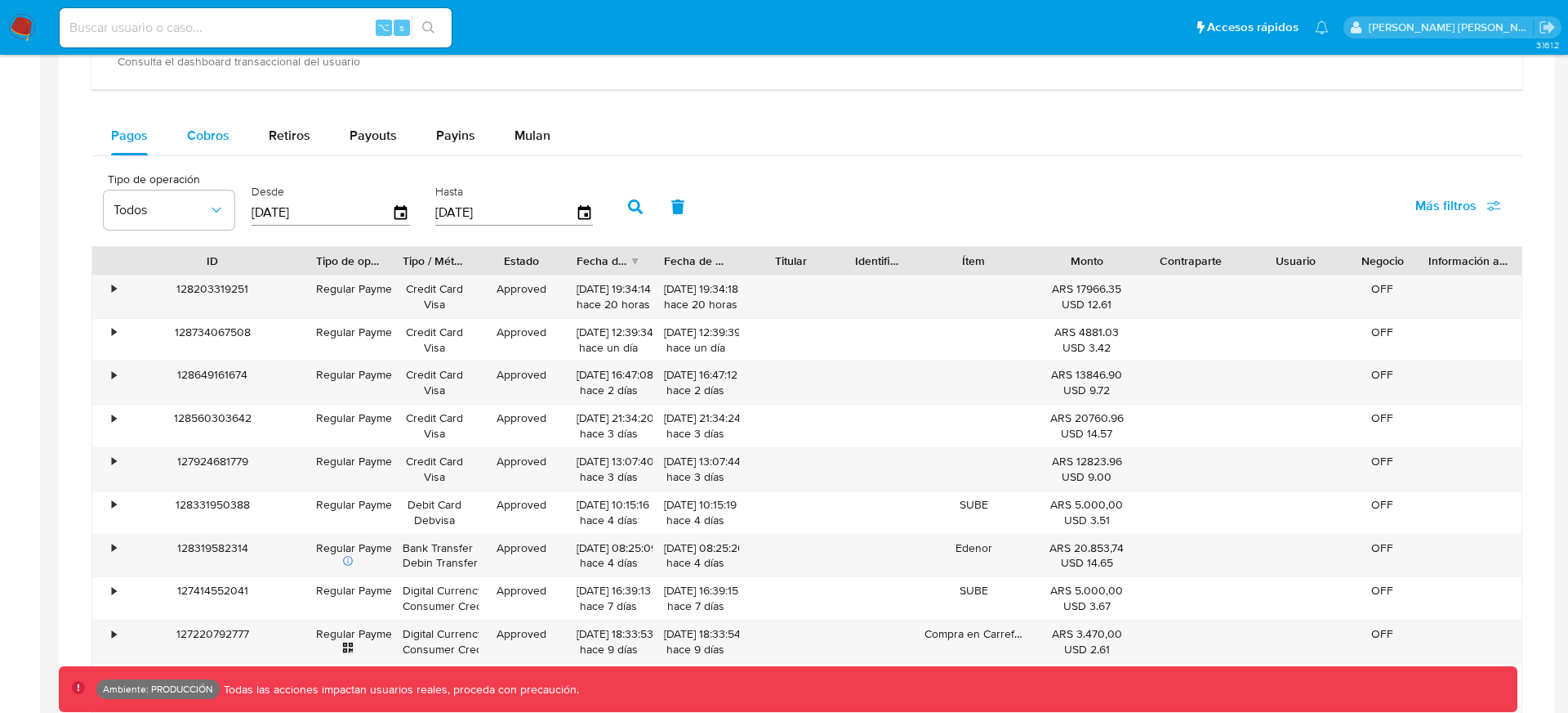
click at [205, 131] on span "Cobros" at bounding box center [208, 134] width 42 height 18
select select "10"
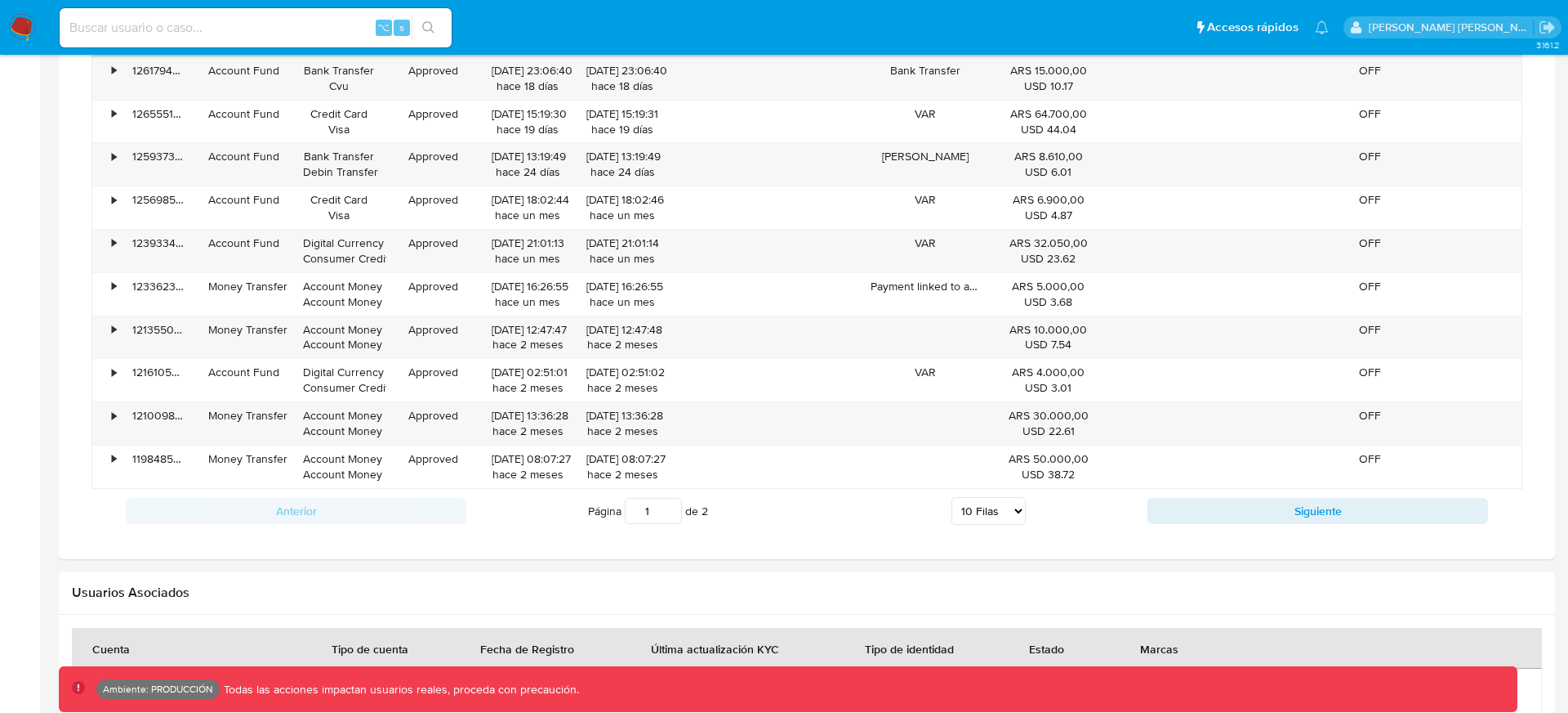
scroll to position [1303, 0]
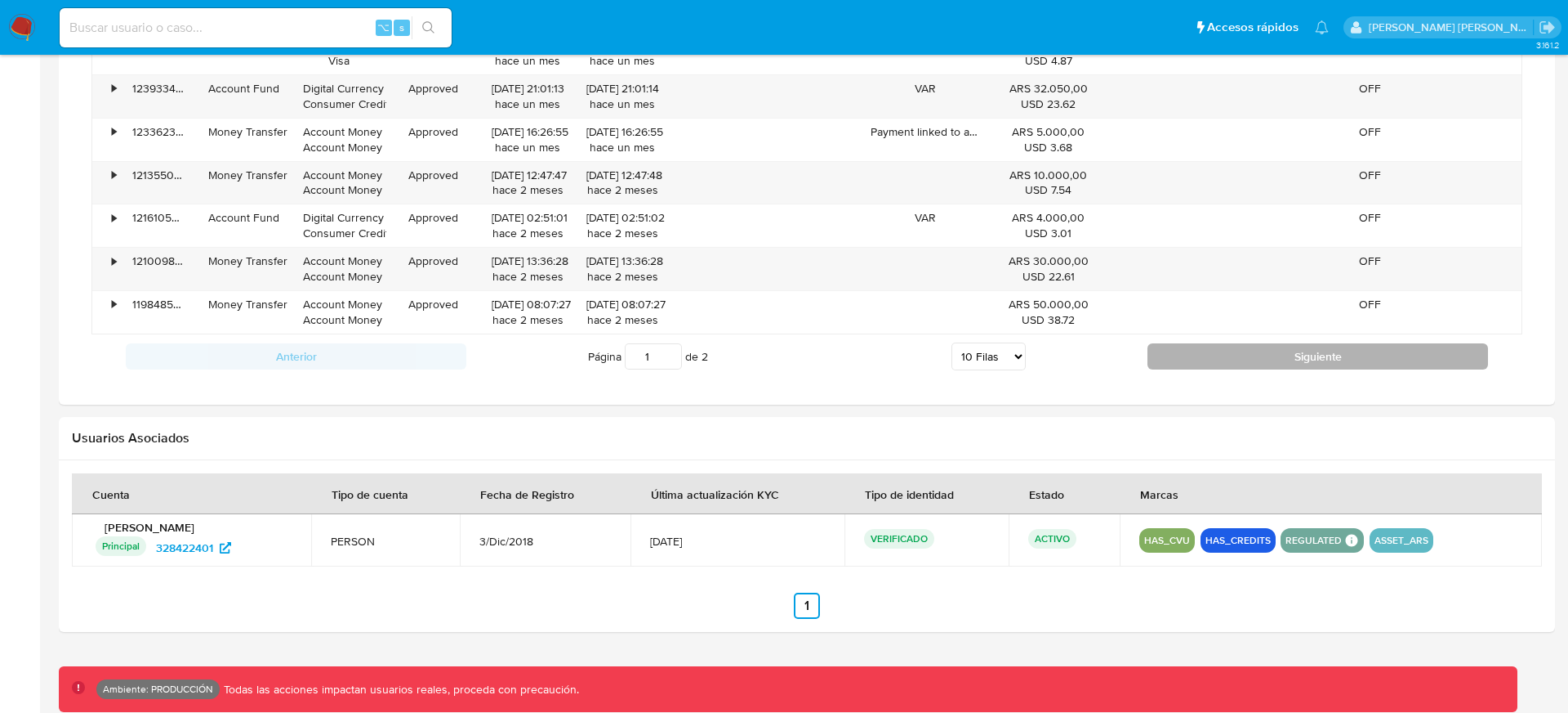
click at [1097, 360] on button "Siguiente" at bounding box center [1317, 356] width 340 height 26
type input "2"
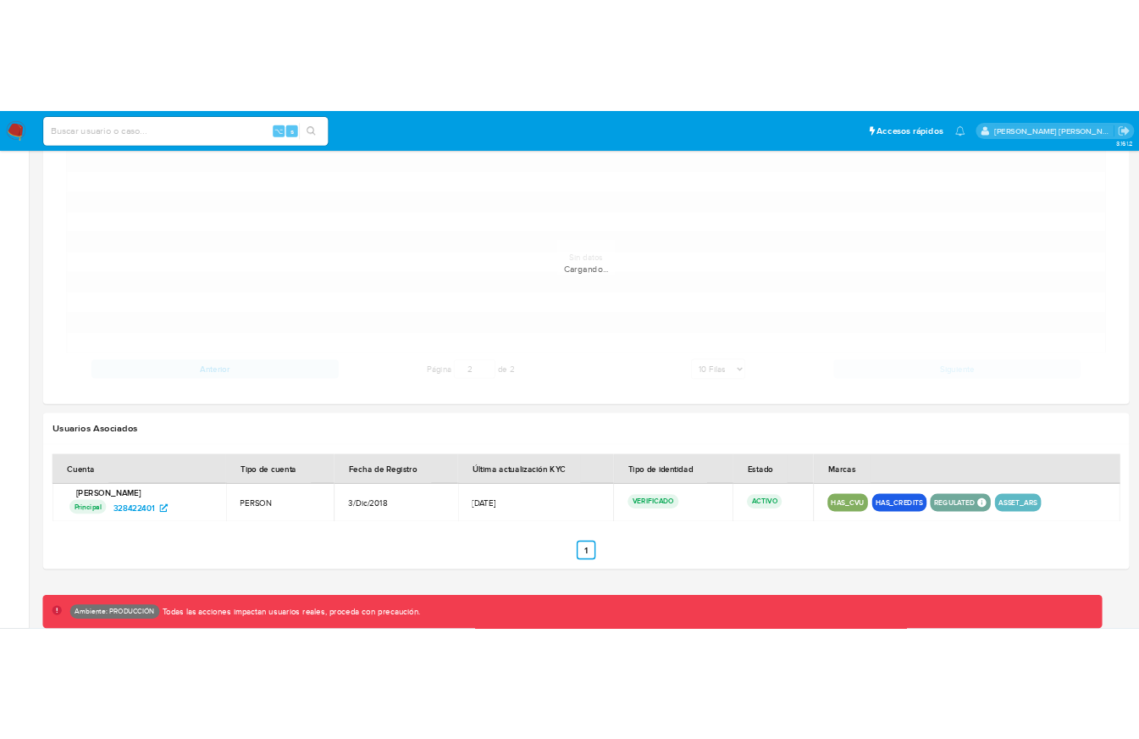
scroll to position [949, 0]
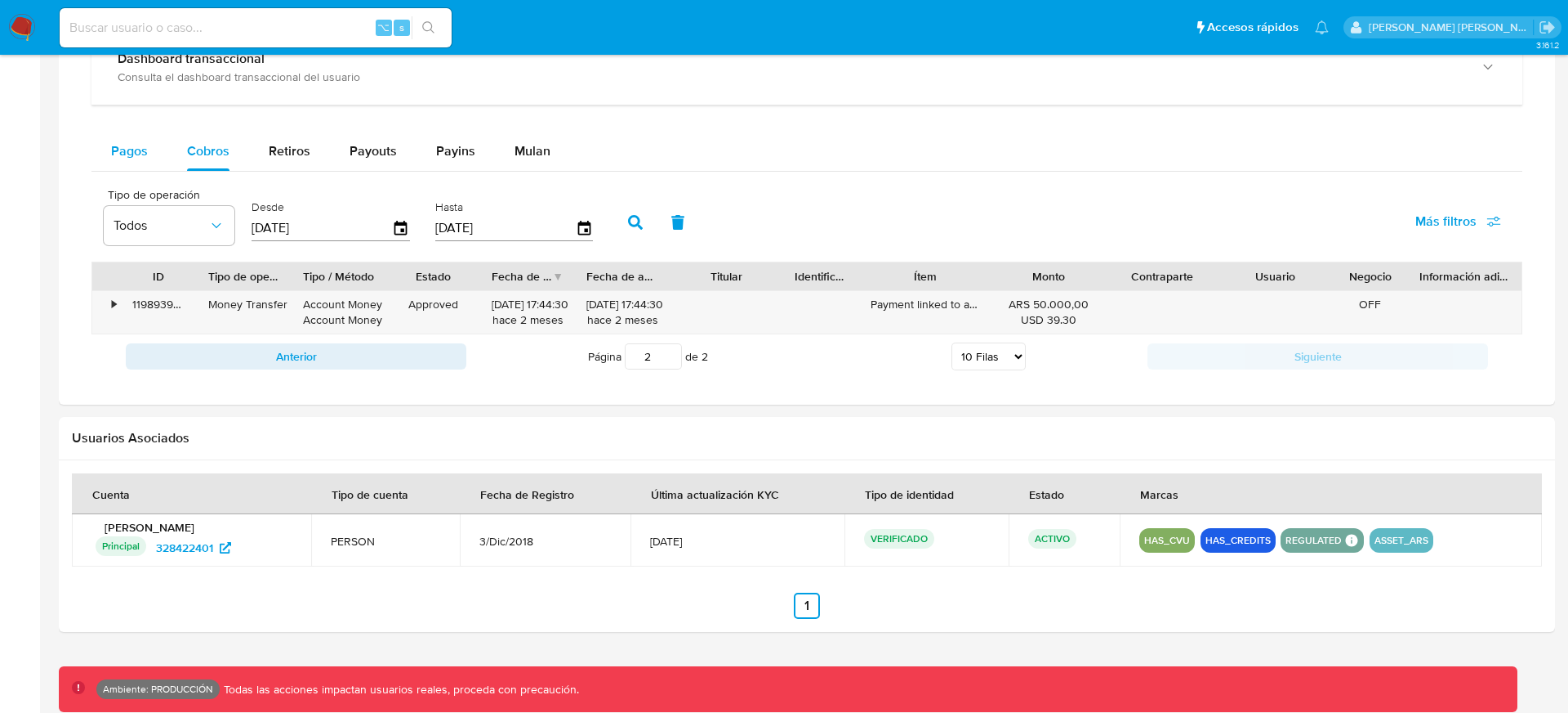
click at [134, 144] on span "Pagos" at bounding box center [129, 151] width 37 height 18
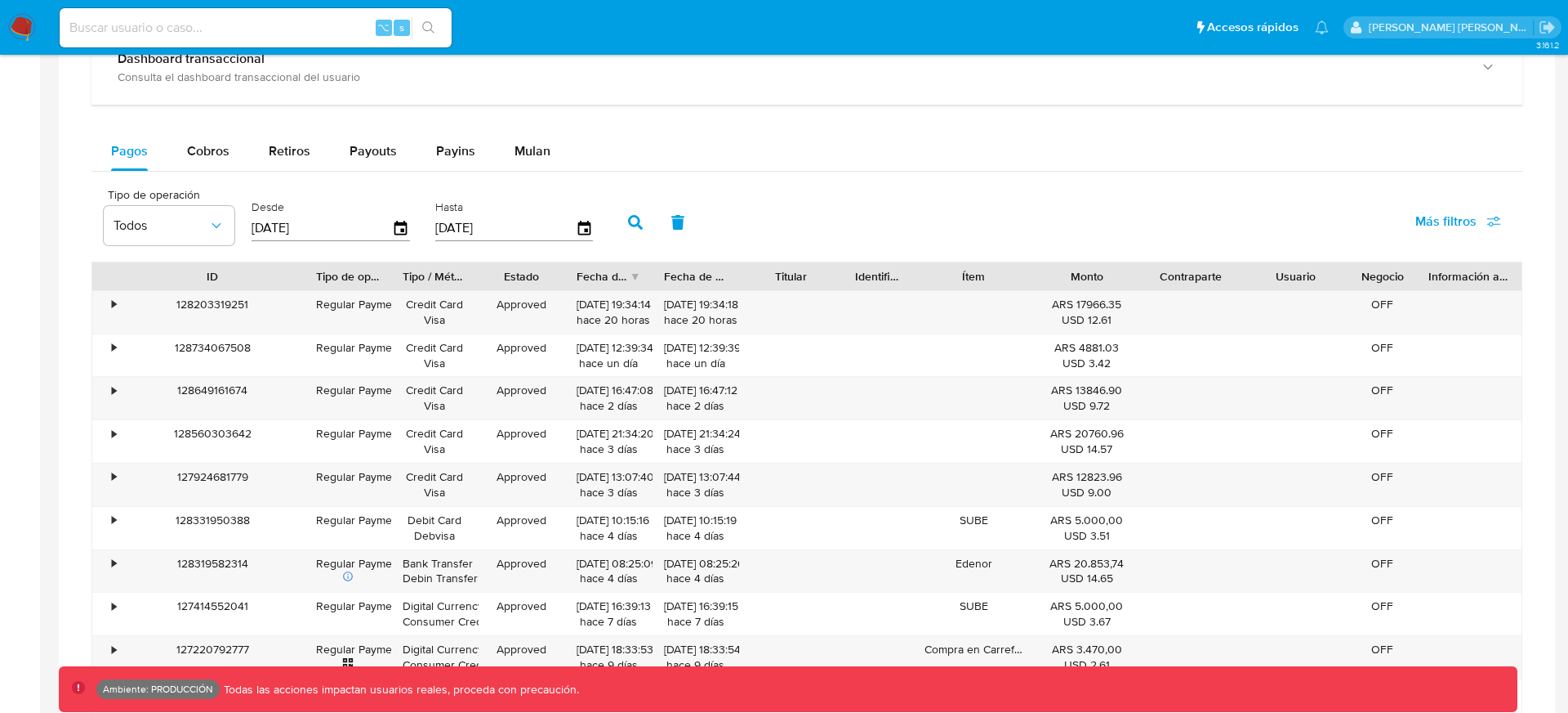
scroll to position [542, 0]
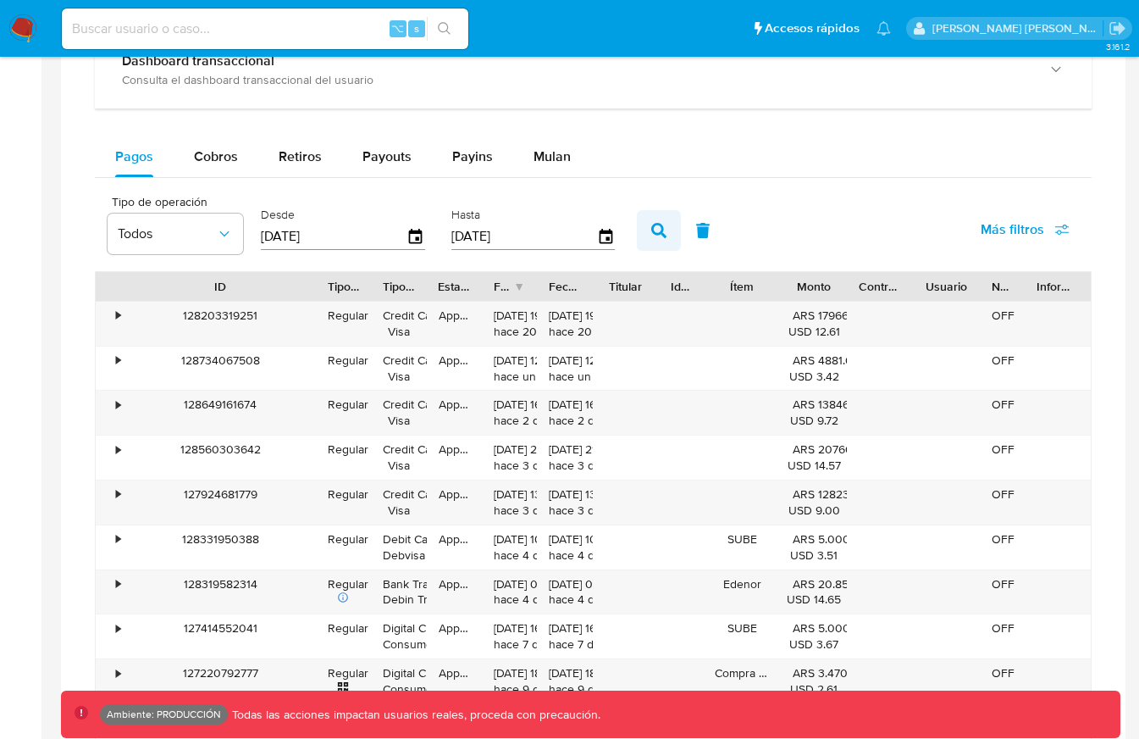
click at [651, 235] on icon "button" at bounding box center [658, 230] width 15 height 15
click at [114, 312] on div "•" at bounding box center [111, 324] width 30 height 44
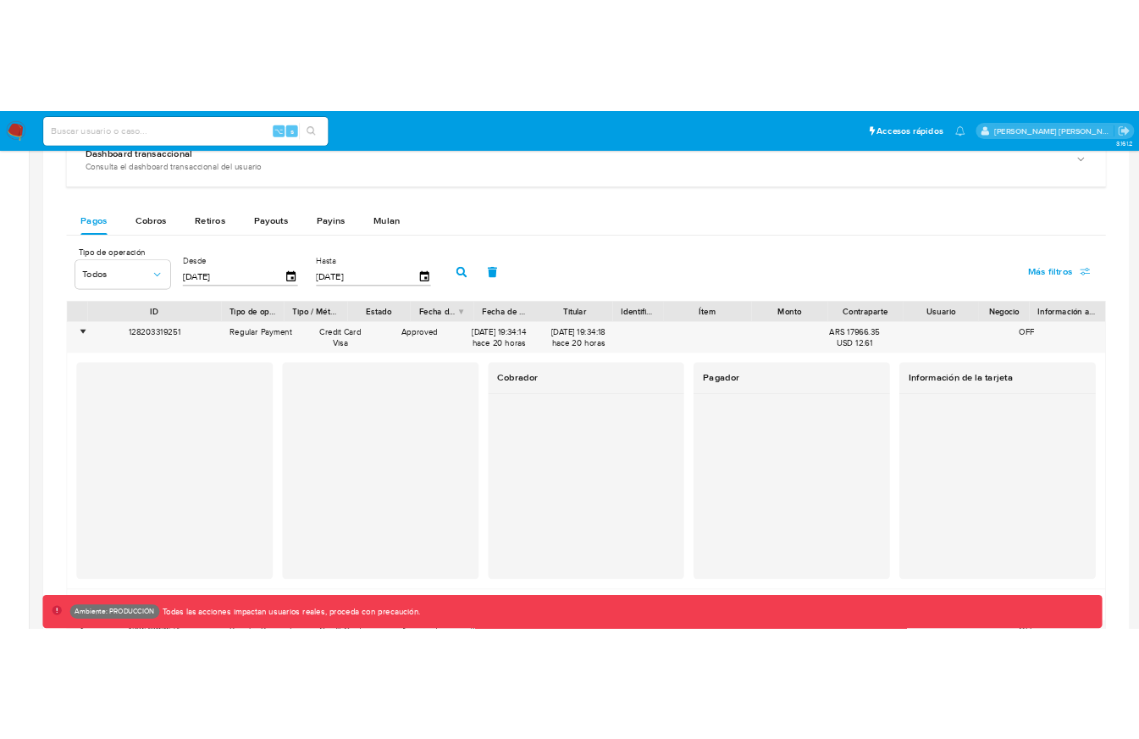
scroll to position [569, 0]
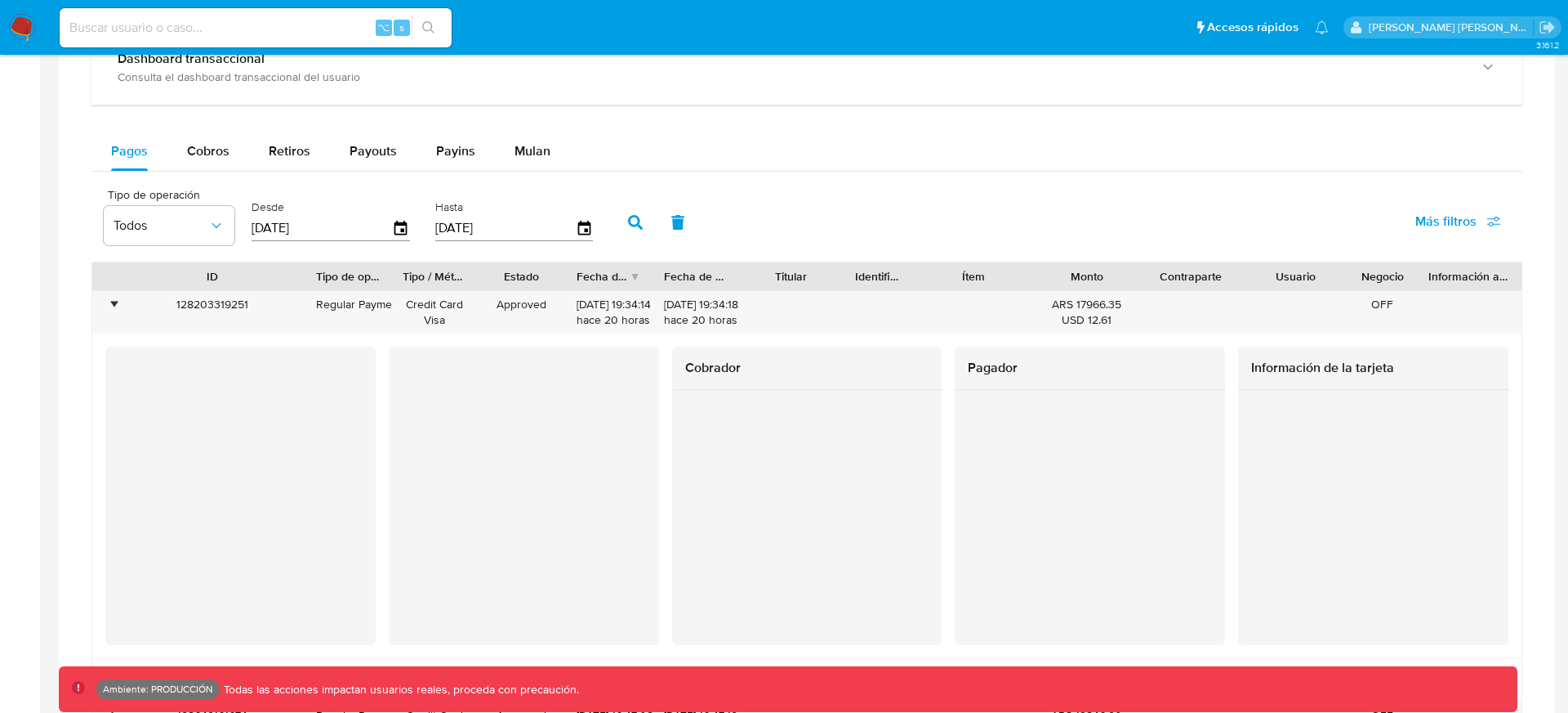
click at [891, 201] on div "Tipo de operación Todos Desde 09/07/2025 Hasta 06/10/2025 Más filtros" at bounding box center [807, 220] width 1431 height 82
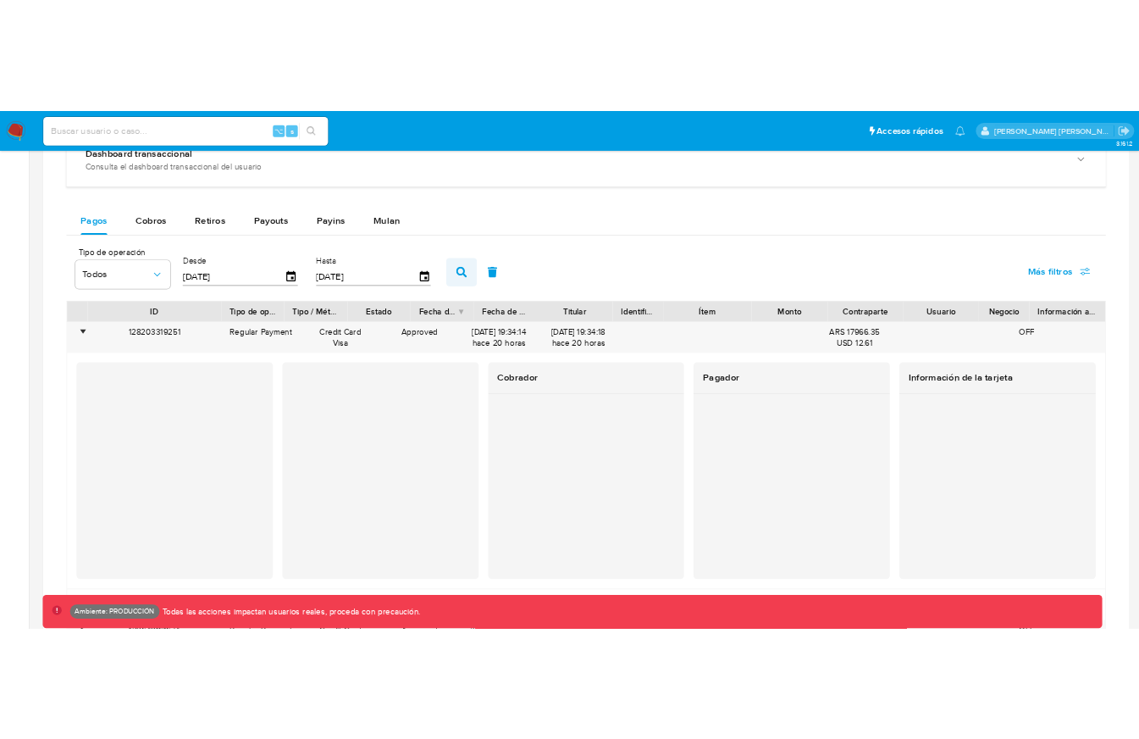
scroll to position [562, 0]
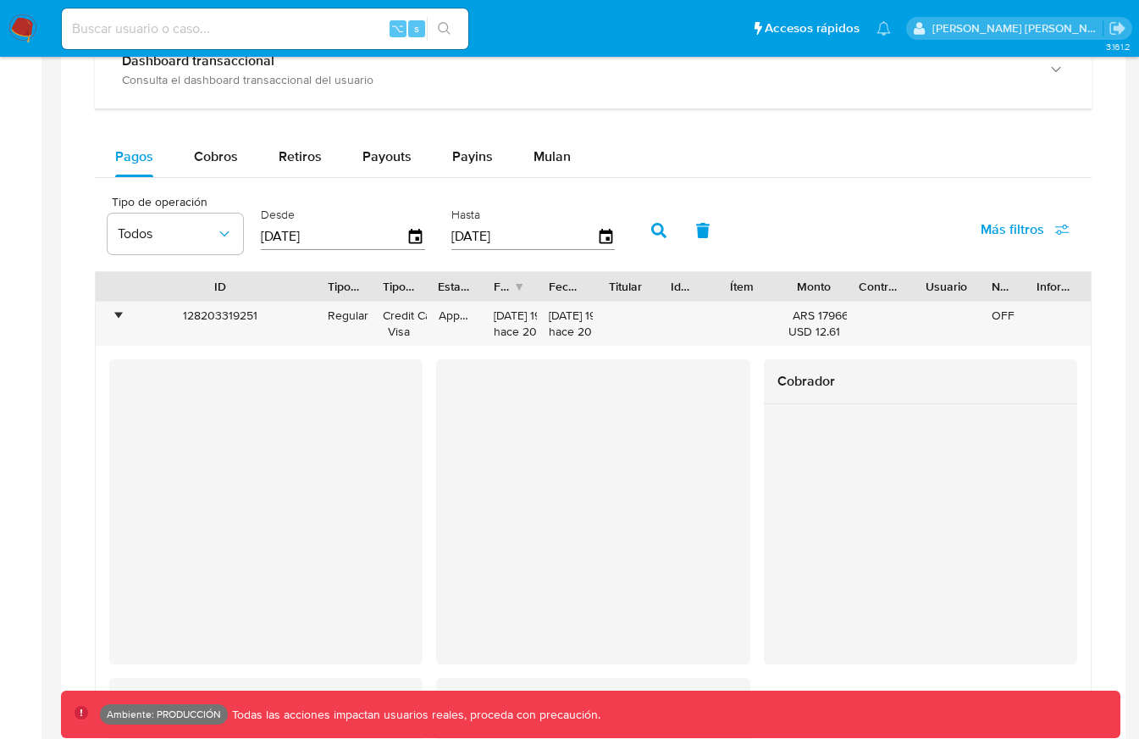
click at [651, 237] on icon "button" at bounding box center [658, 230] width 15 height 15
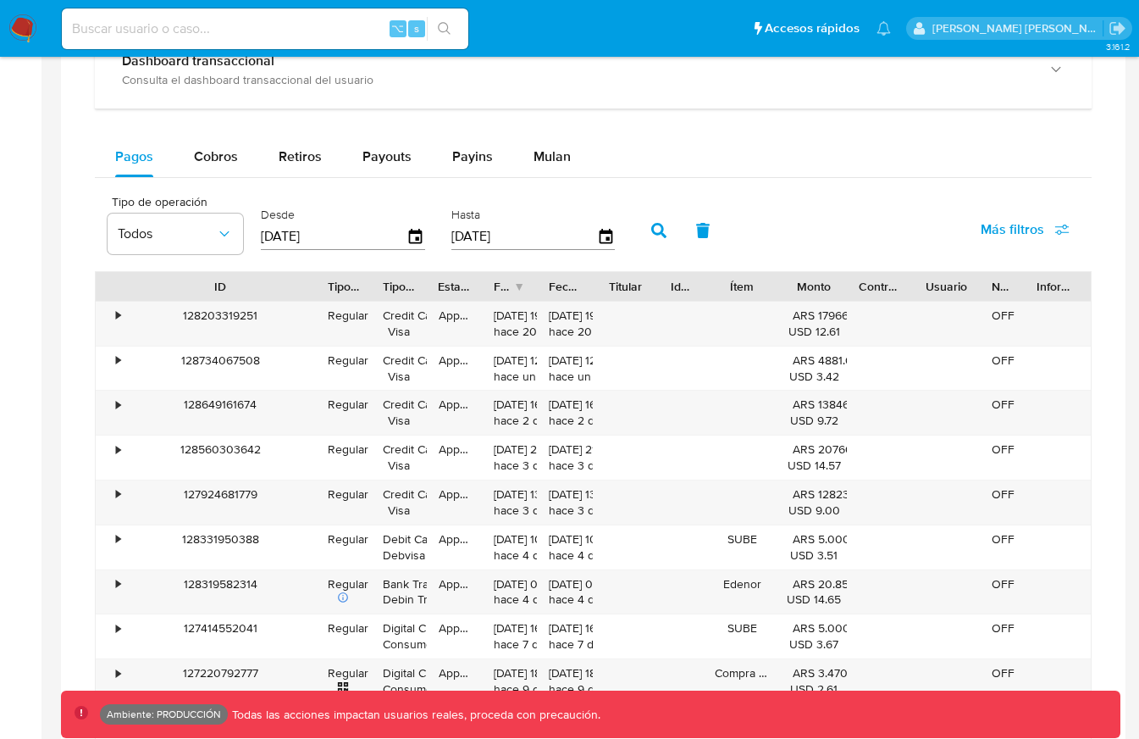
click at [784, 236] on div "Tipo de operación Todos Desde 09/07/2025 Hasta 06/10/2025 Más filtros" at bounding box center [593, 228] width 997 height 85
click at [883, 167] on div "Pagos Cobros Retiros Payouts Payins Mulan" at bounding box center [593, 156] width 997 height 41
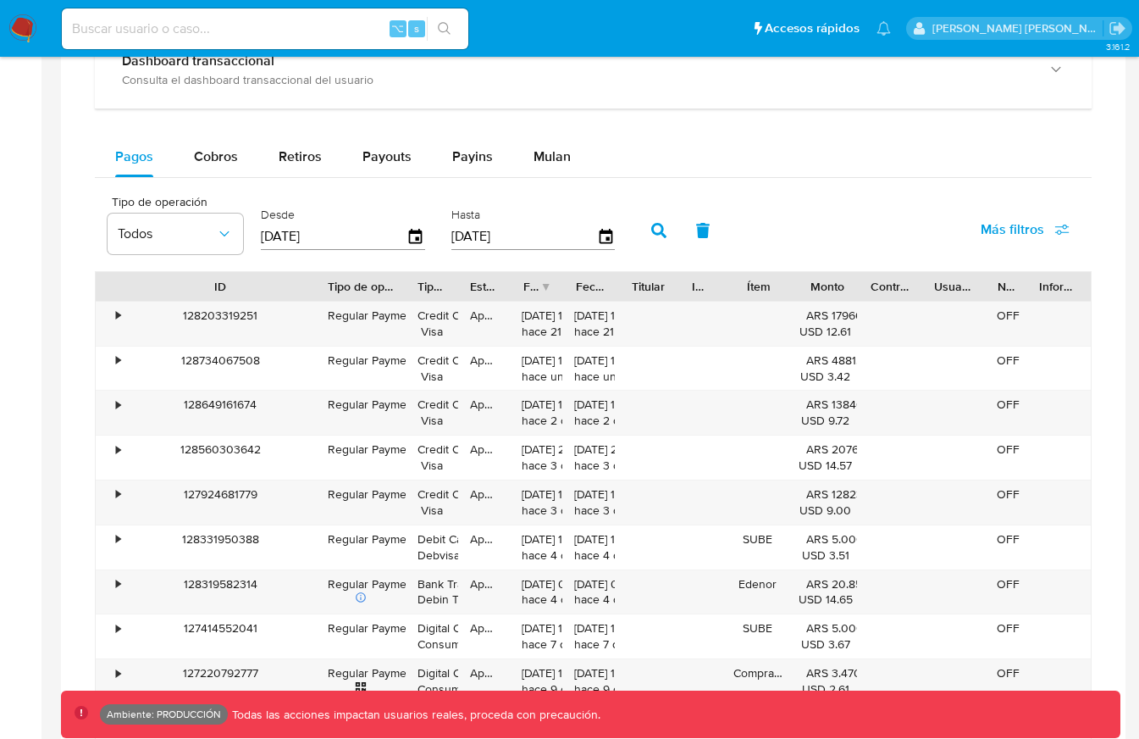
drag, startPoint x: 378, startPoint y: 281, endPoint x: 401, endPoint y: 281, distance: 22.9
click at [401, 281] on div at bounding box center [405, 286] width 30 height 29
drag, startPoint x: 413, startPoint y: 281, endPoint x: 500, endPoint y: 298, distance: 88.9
click at [425, 297] on div at bounding box center [410, 286] width 30 height 29
